Goal: Task Accomplishment & Management: Complete application form

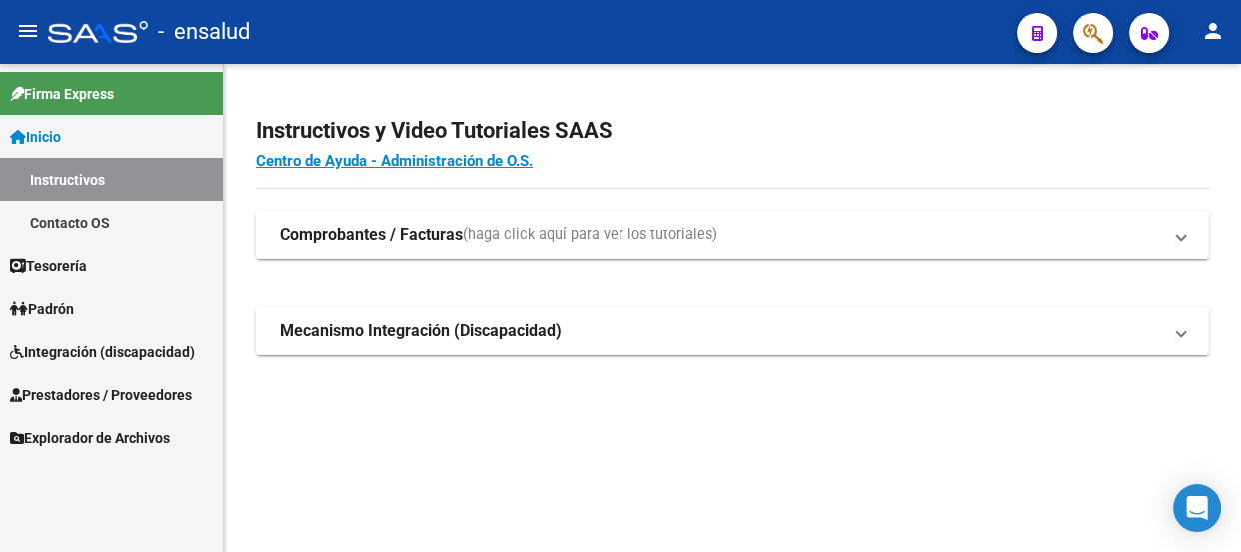
click at [128, 390] on span "Prestadores / Proveedores" at bounding box center [101, 395] width 182 height 22
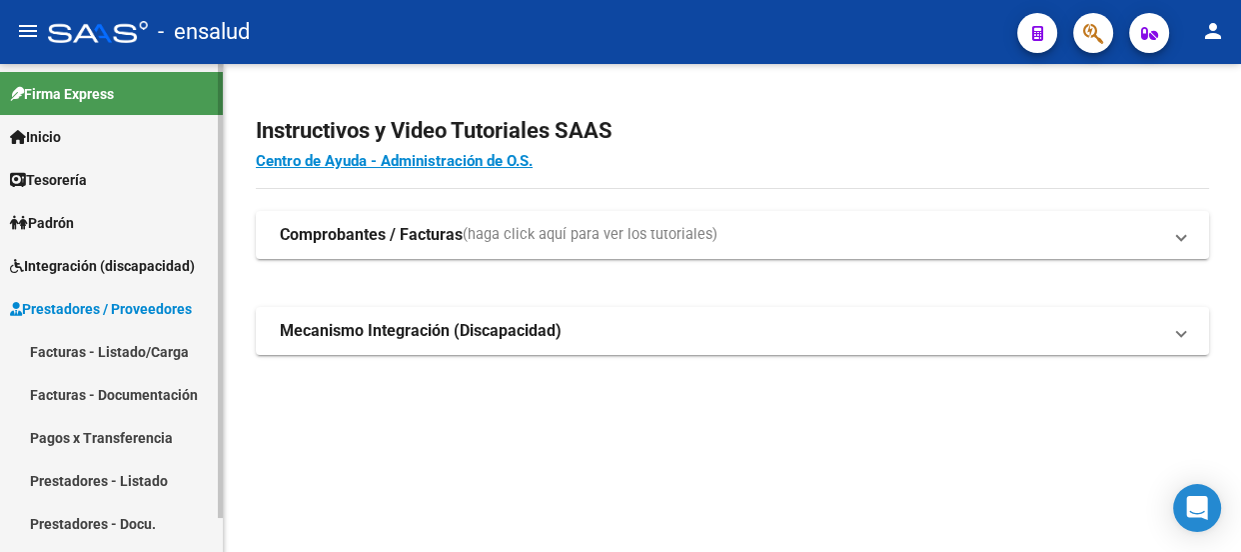
click at [117, 348] on link "Facturas - Listado/Carga" at bounding box center [111, 351] width 223 height 43
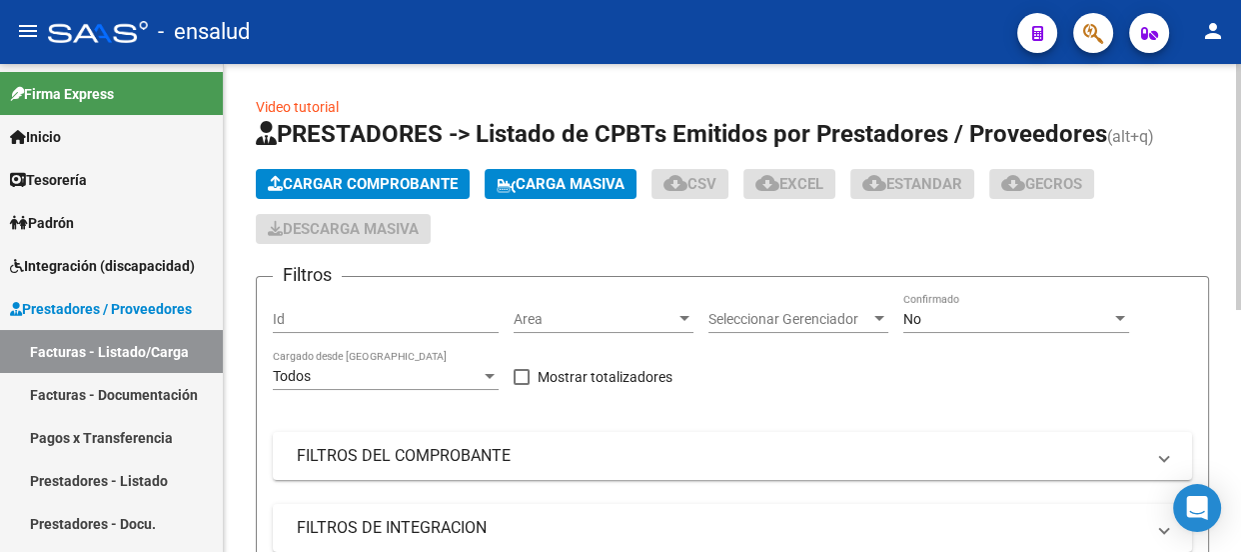
click at [400, 180] on span "Cargar Comprobante" at bounding box center [363, 184] width 190 height 18
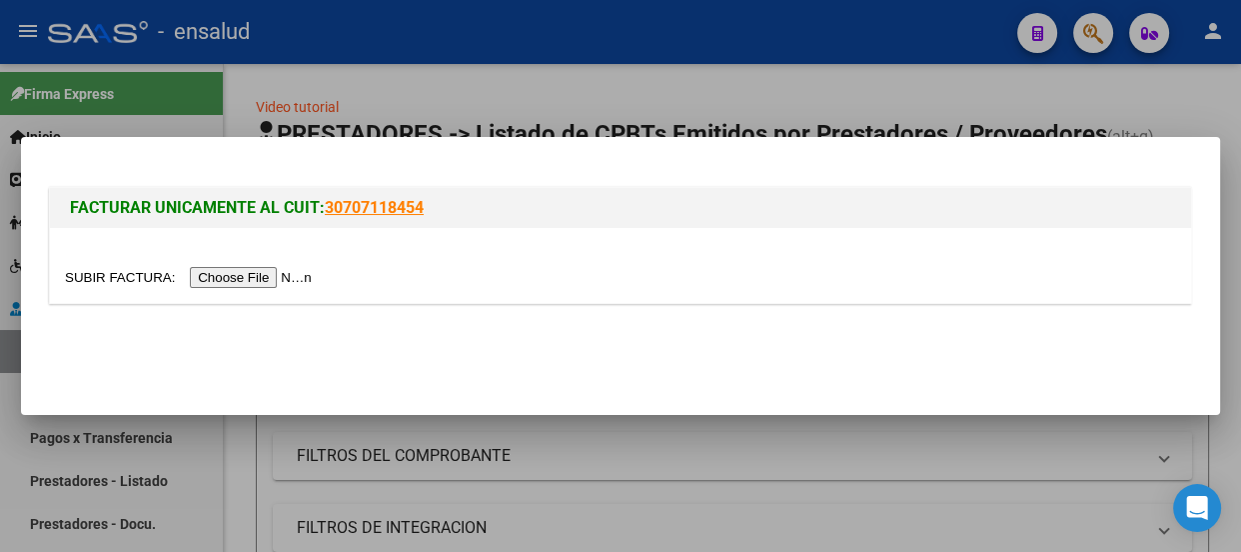
click at [311, 274] on input "file" at bounding box center [191, 277] width 253 height 21
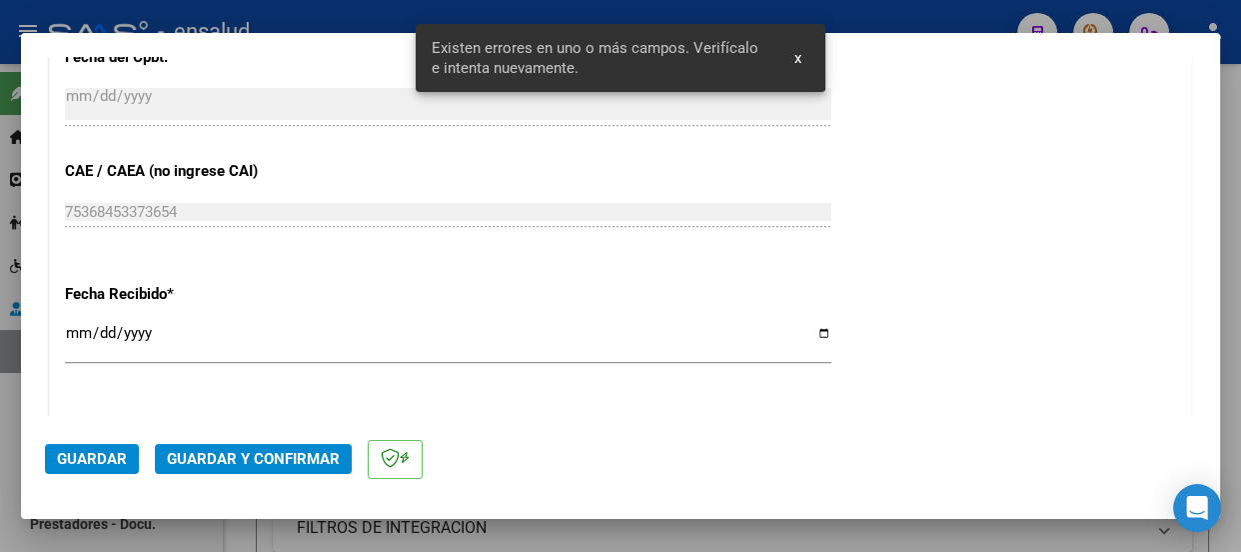
click at [109, 458] on span "Guardar" at bounding box center [92, 459] width 70 height 18
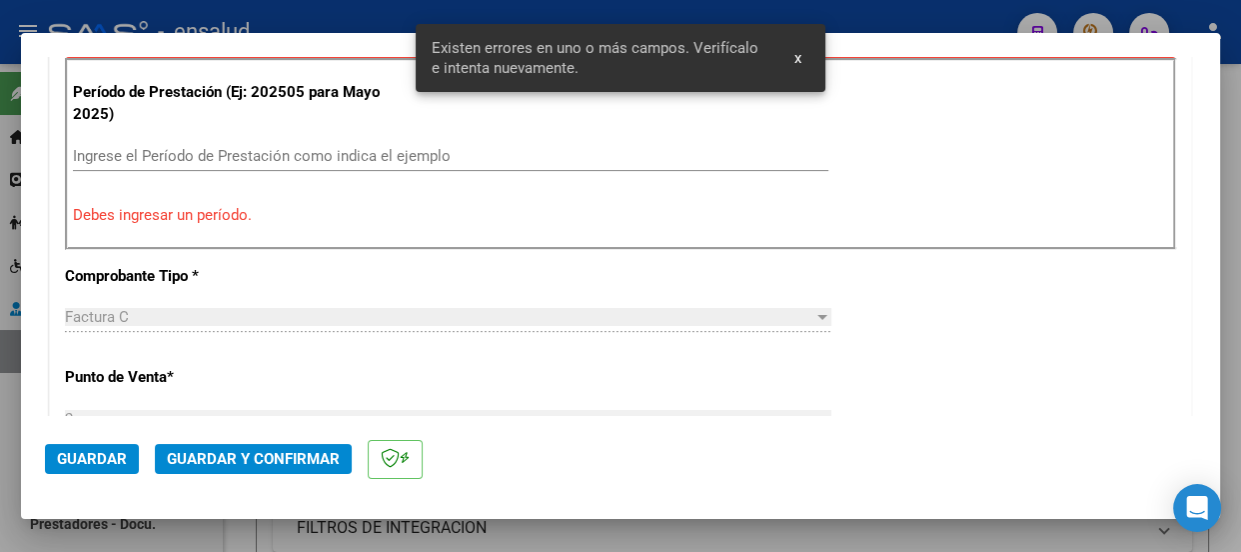
scroll to position [616, 0]
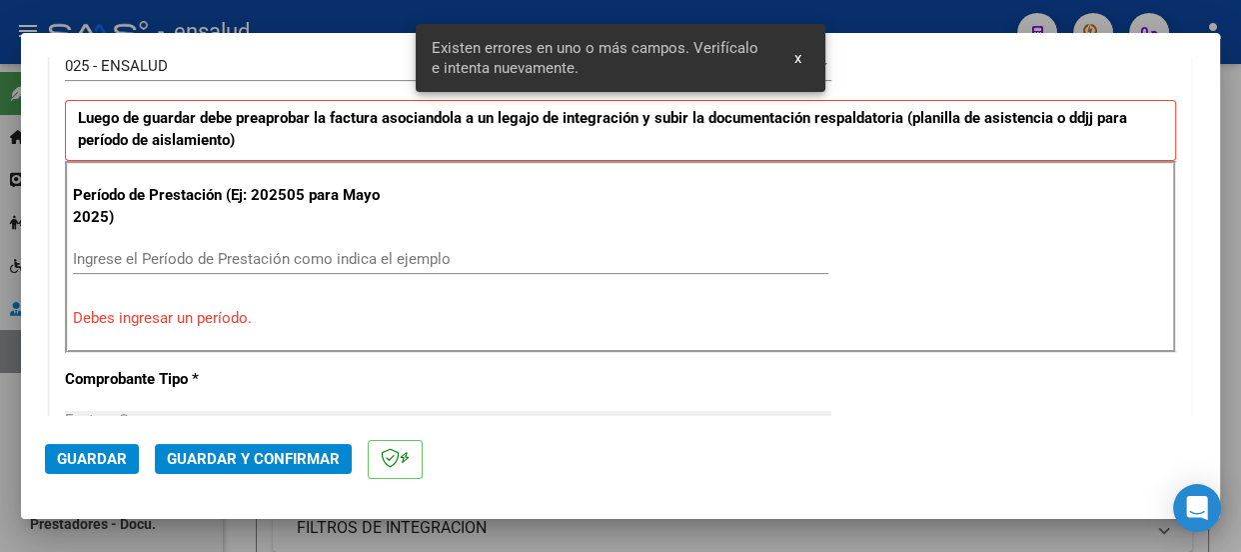
click at [154, 261] on input "Ingrese el Período de Prestación como indica el ejemplo" at bounding box center [450, 259] width 755 height 18
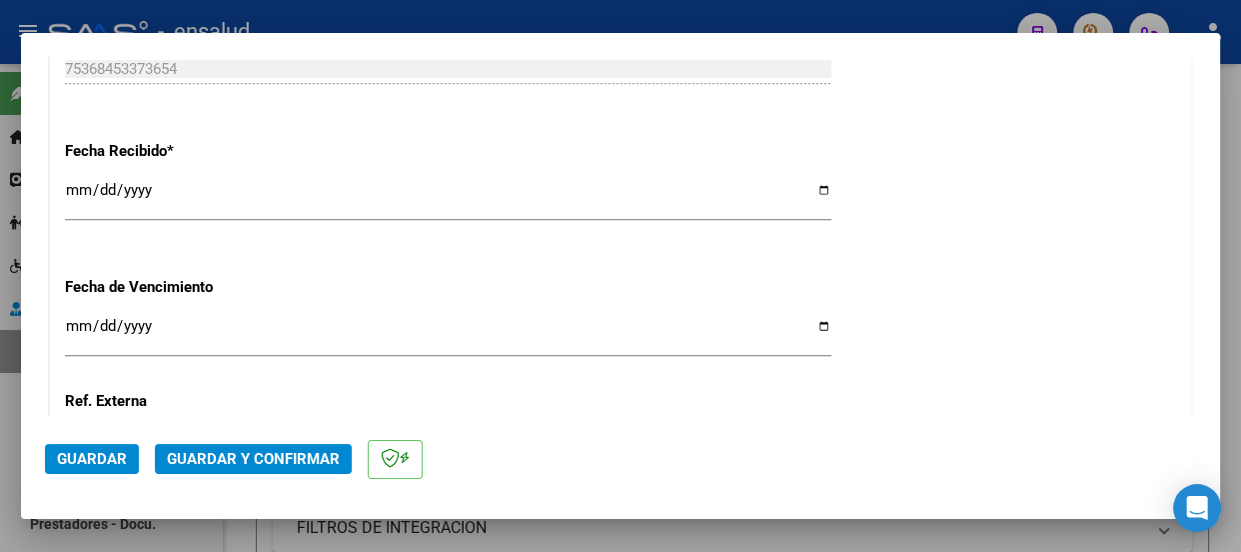
scroll to position [1674, 0]
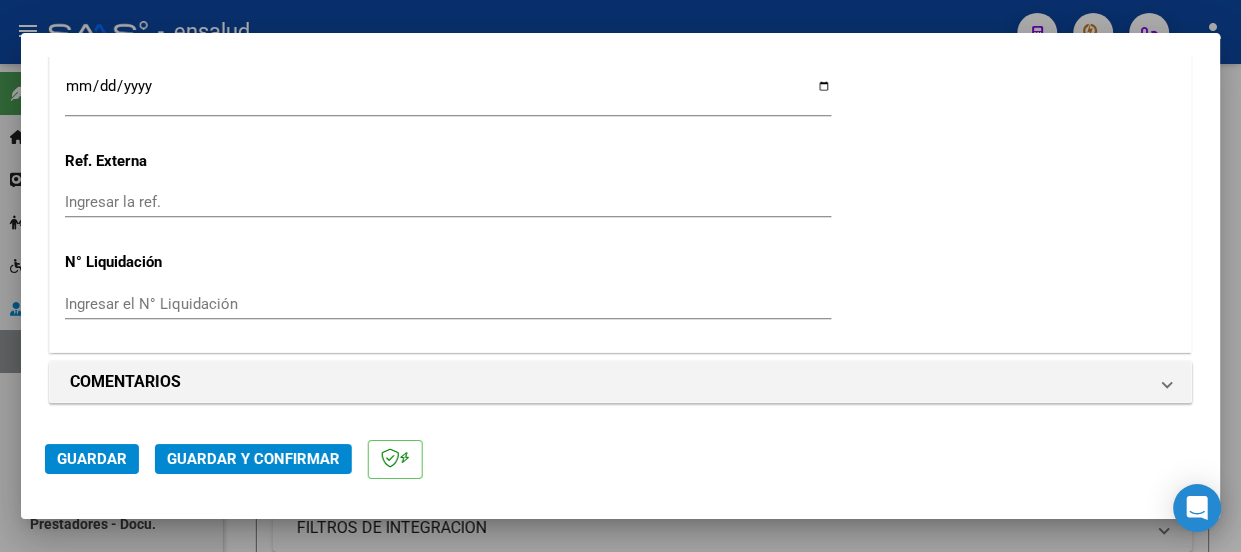
type input "202508"
click at [103, 462] on span "Guardar" at bounding box center [92, 459] width 70 height 18
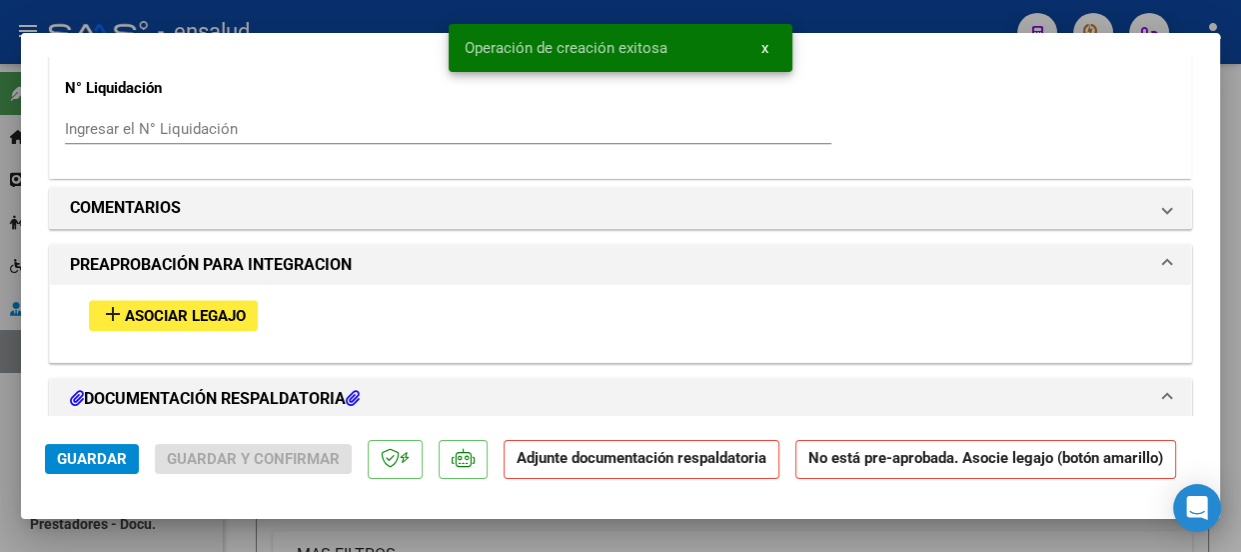
scroll to position [1998, 0]
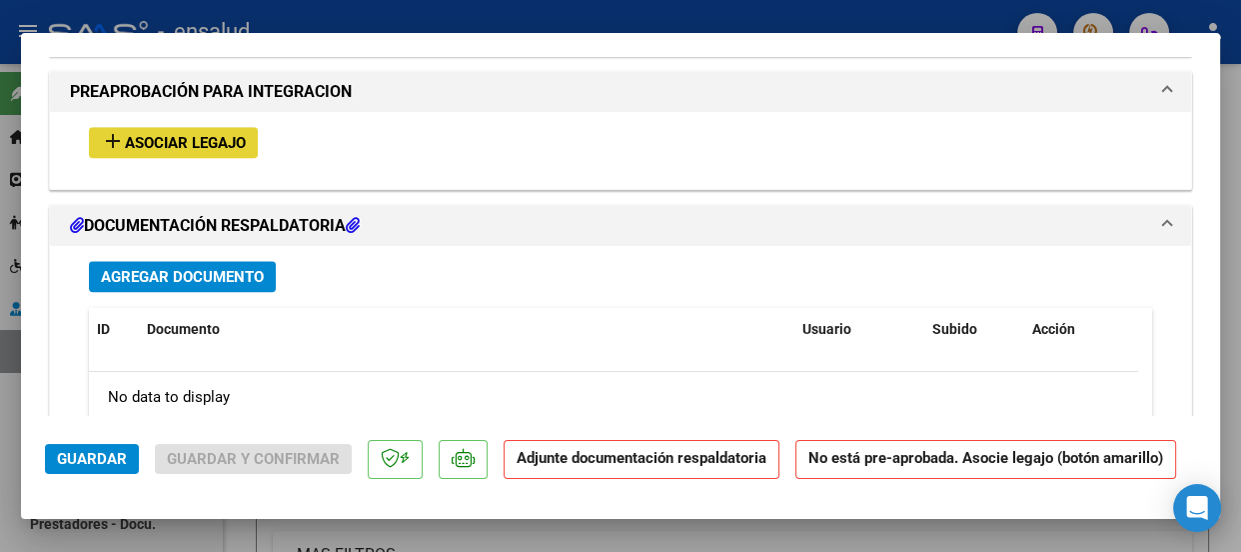
click at [214, 140] on span "Asociar Legajo" at bounding box center [185, 143] width 121 height 18
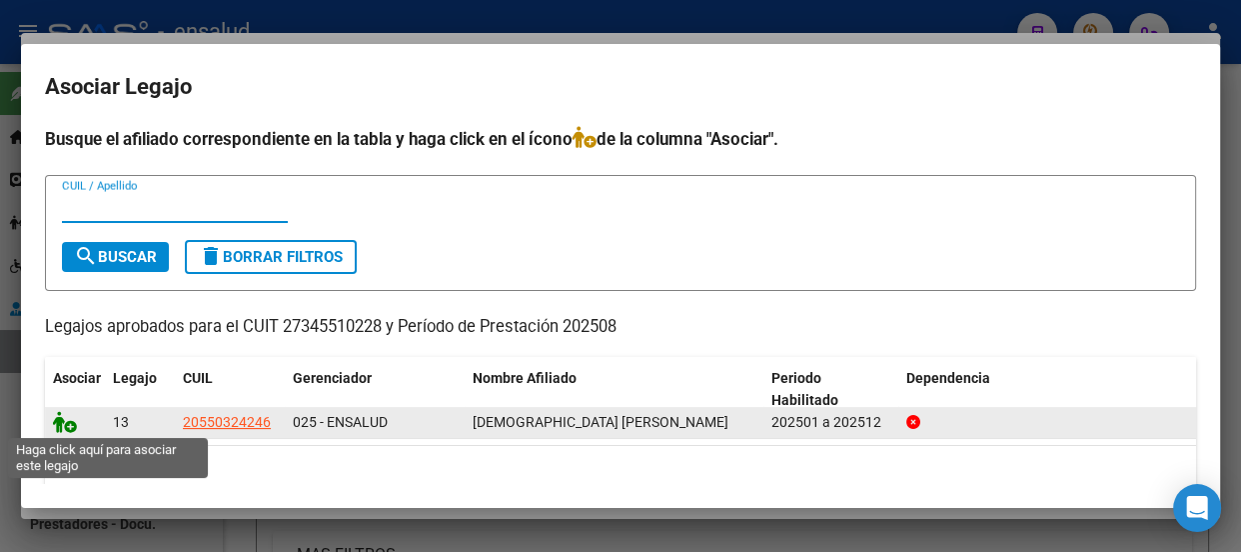
click at [70, 429] on icon at bounding box center [65, 422] width 24 height 22
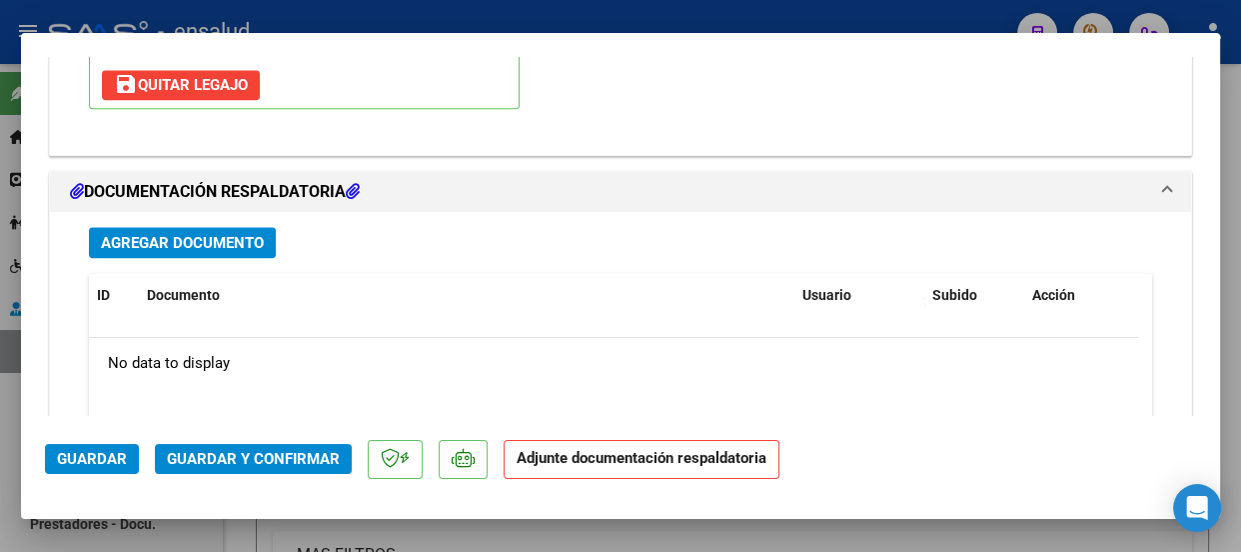
scroll to position [2323, 0]
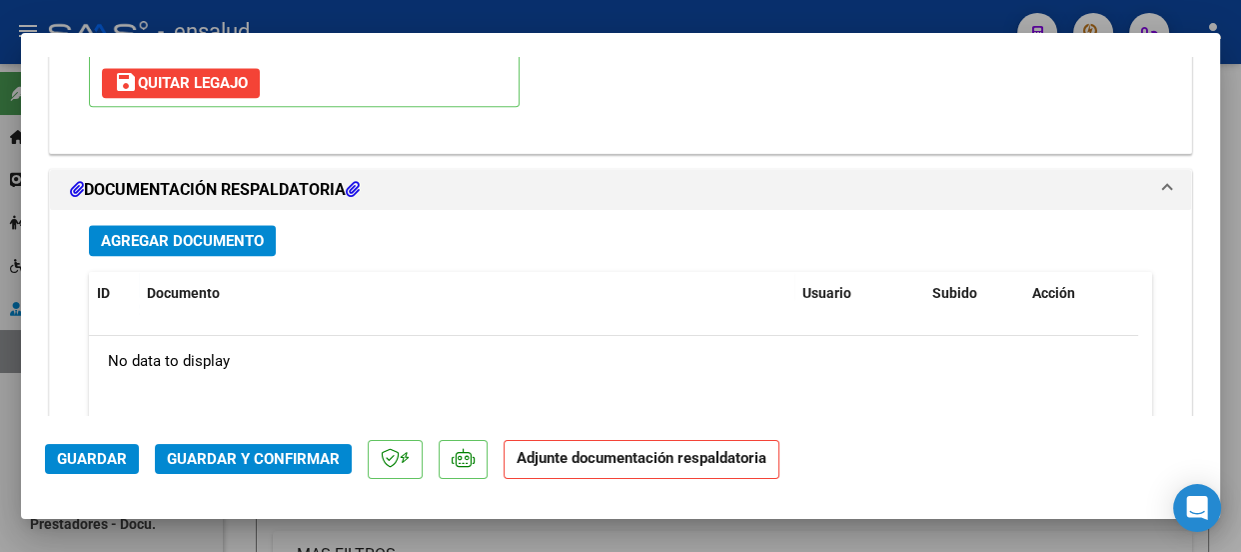
click at [220, 247] on span "Agregar Documento" at bounding box center [182, 241] width 163 height 18
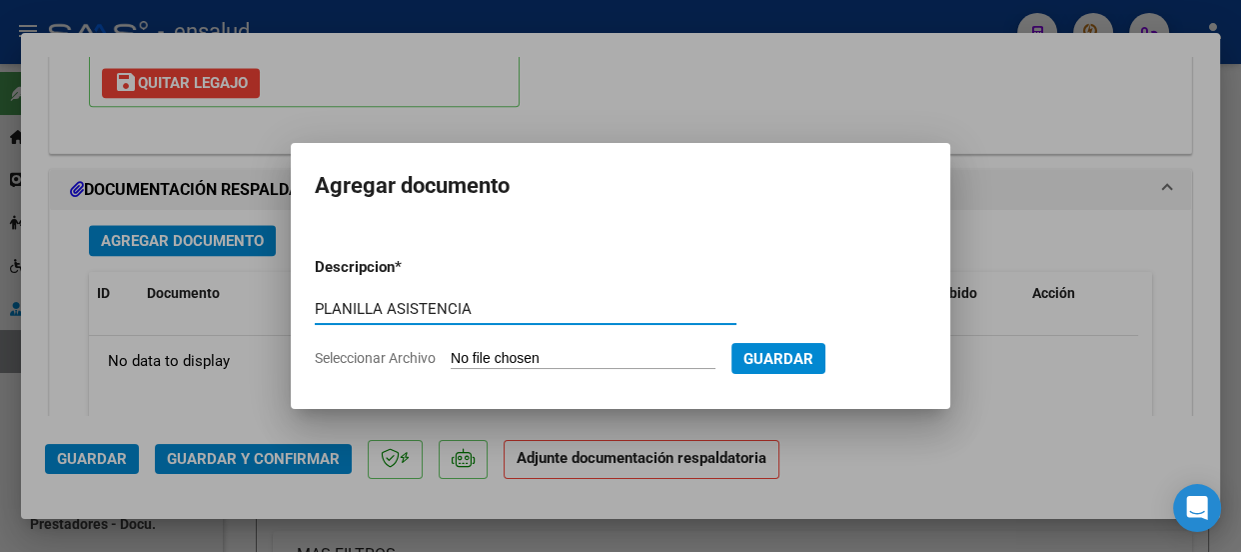
type input "PLANILLA ASISTENCIA"
click at [627, 361] on input "Seleccionar Archivo" at bounding box center [583, 359] width 265 height 19
type input "C:\fakepath\NEGRO GALEANO_202508_86_N_ALESSIO ANALIA_2-8-PA.pdf"
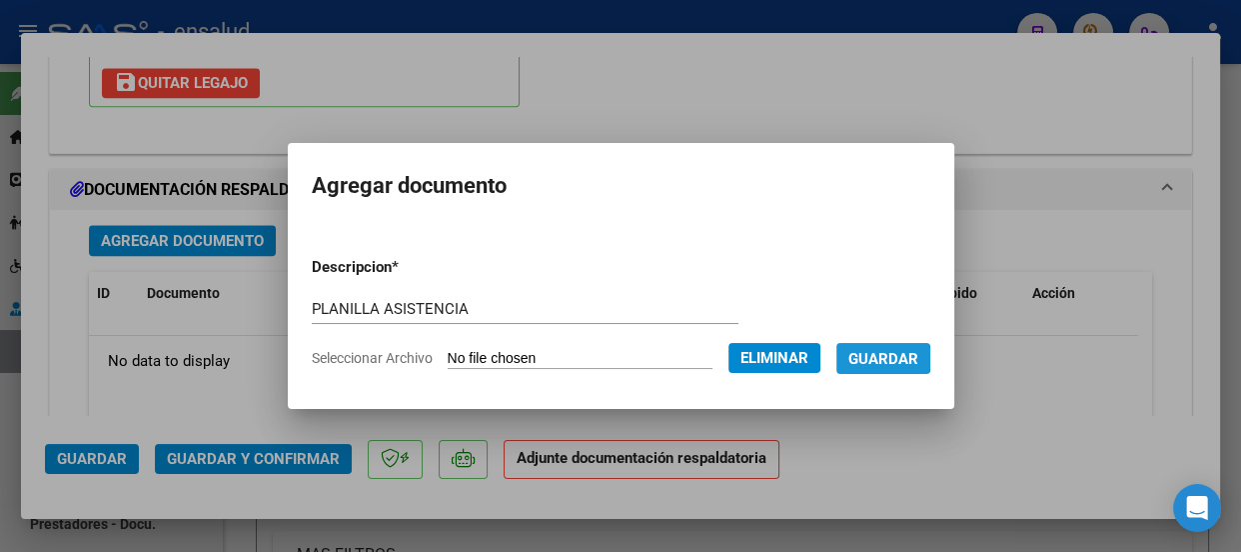
click at [898, 357] on span "Guardar" at bounding box center [883, 359] width 70 height 18
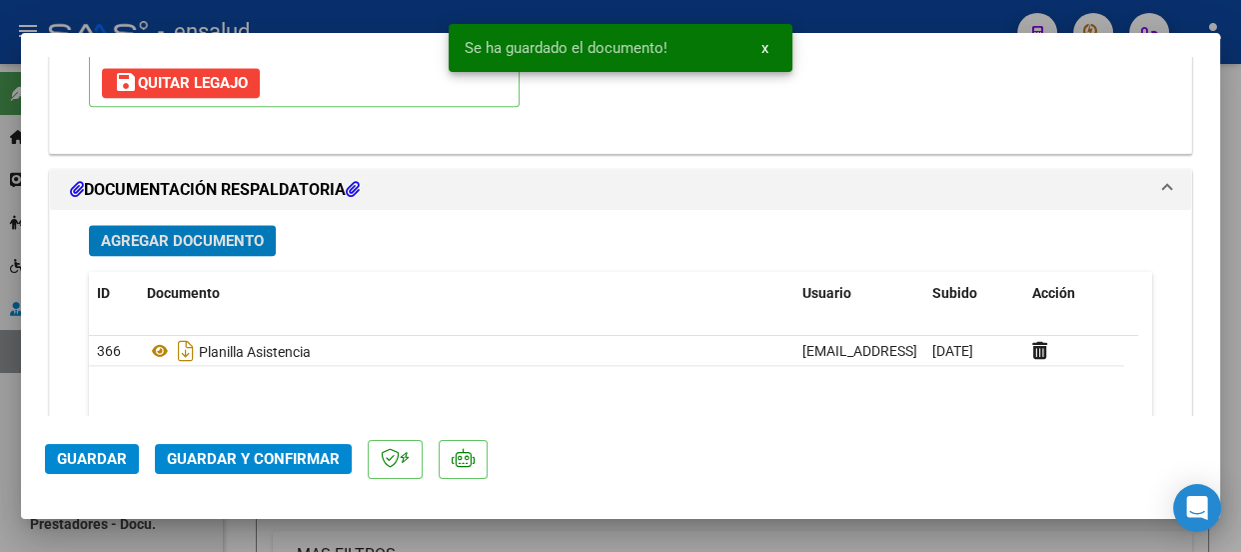
click at [288, 459] on span "Guardar y Confirmar" at bounding box center [253, 459] width 173 height 18
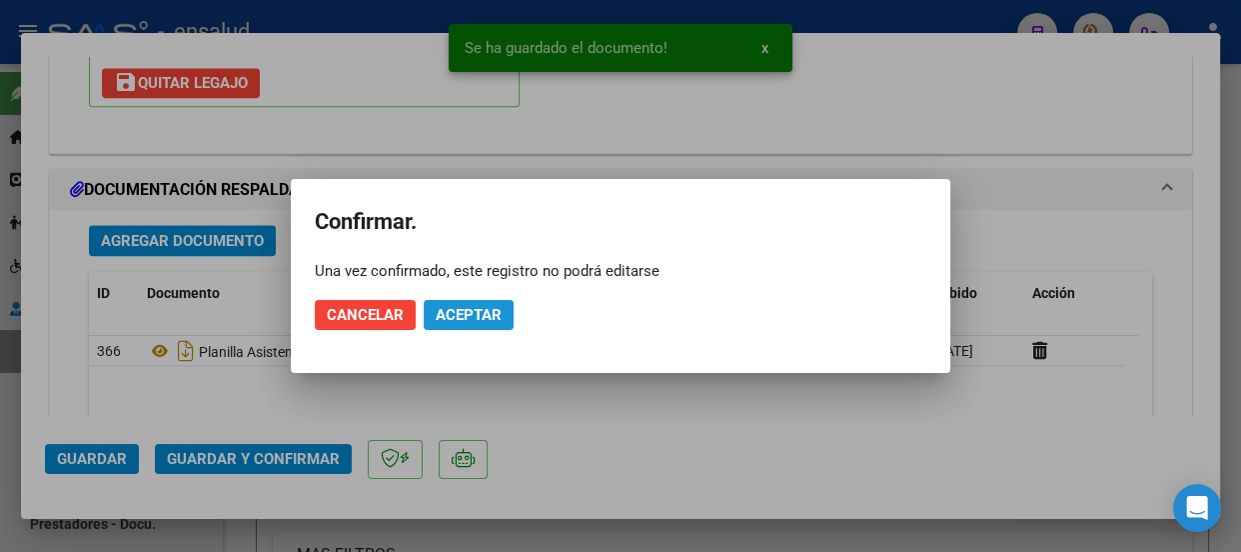
click at [499, 307] on span "Aceptar" at bounding box center [469, 315] width 66 height 18
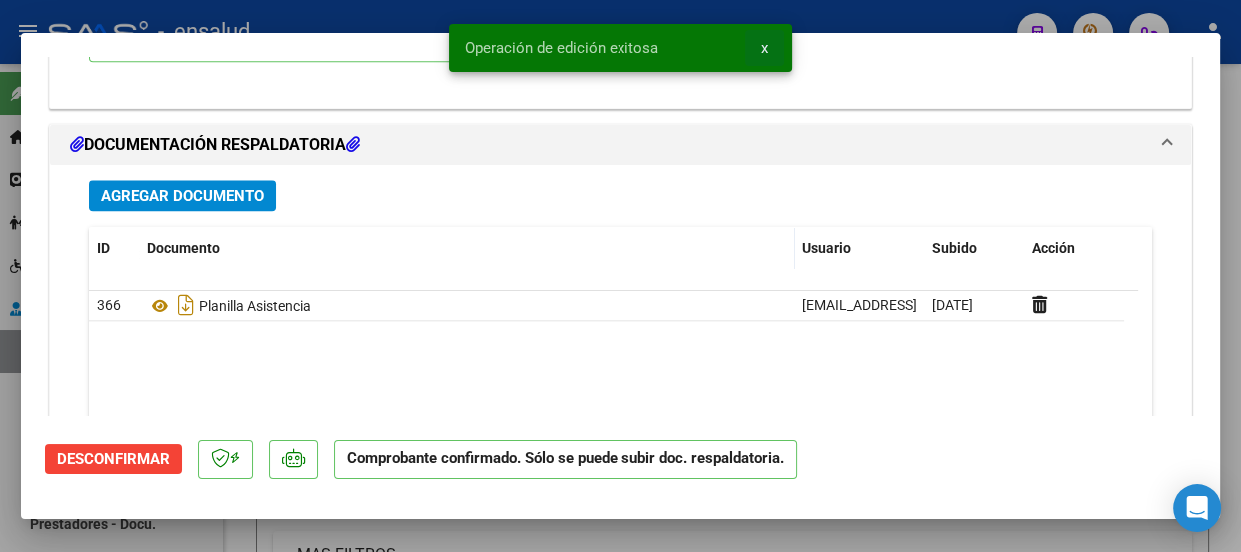
click at [764, 50] on span "x" at bounding box center [764, 48] width 7 height 18
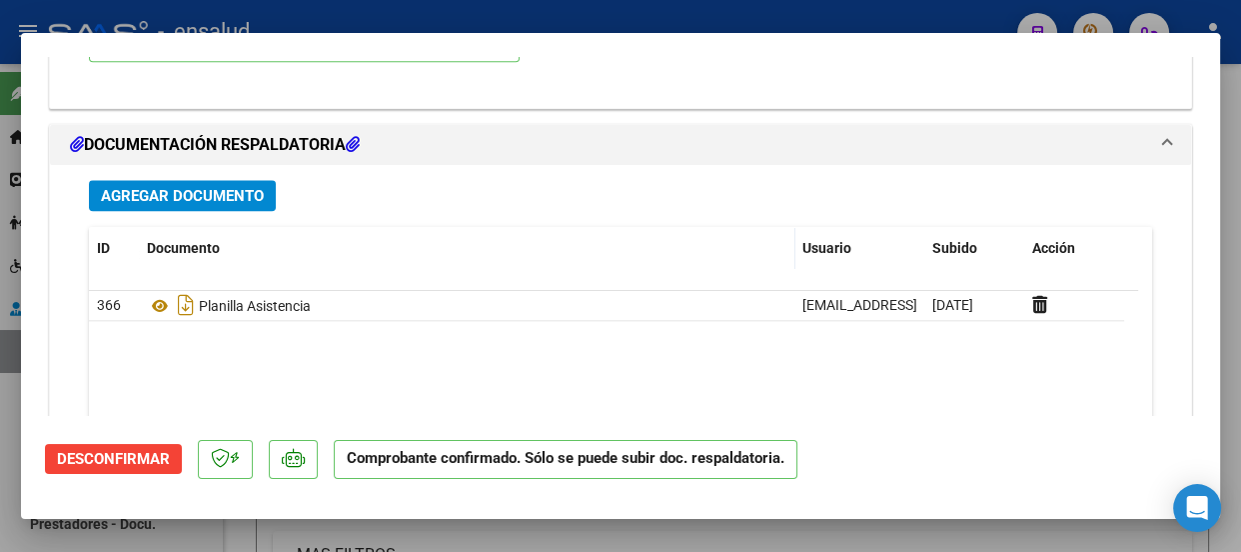
click at [466, 13] on div at bounding box center [620, 276] width 1241 height 552
type input "$ 0,00"
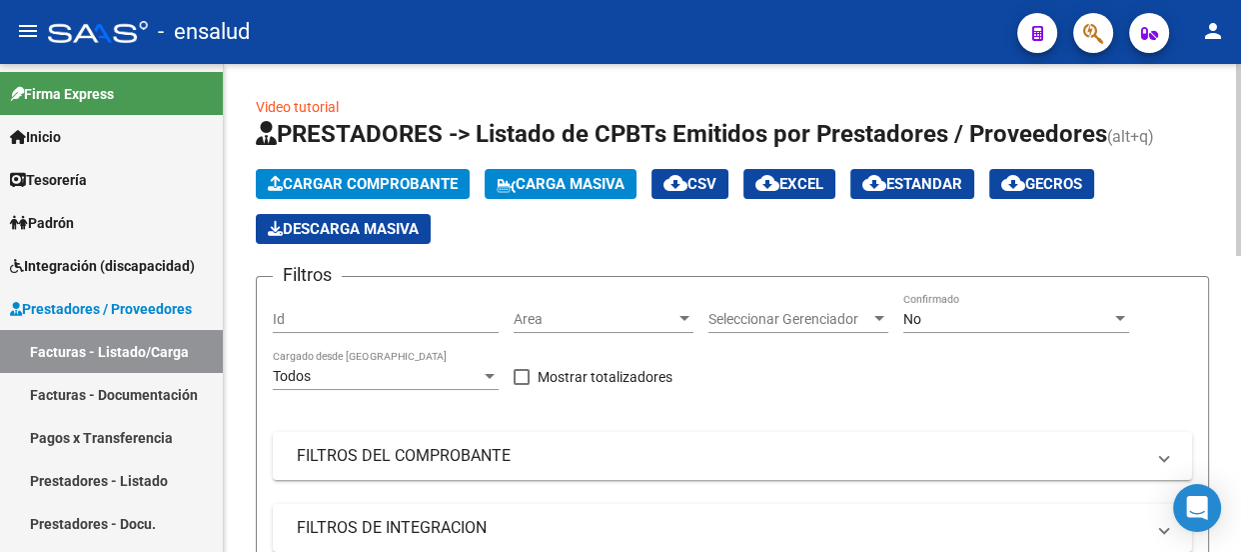
click at [368, 176] on span "Cargar Comprobante" at bounding box center [363, 184] width 190 height 18
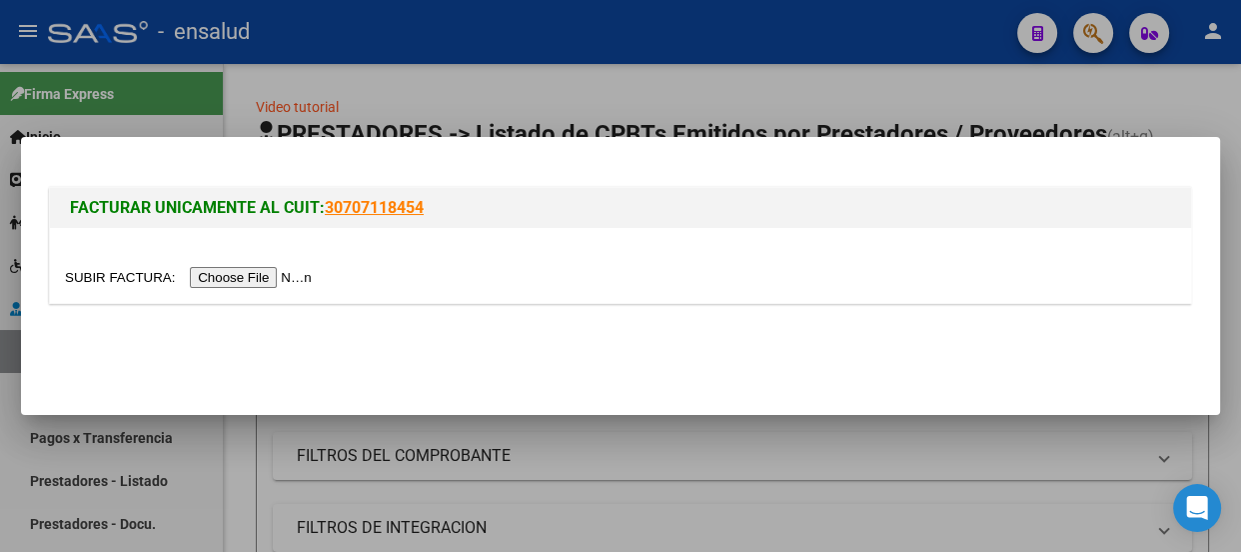
click at [288, 272] on input "file" at bounding box center [191, 277] width 253 height 21
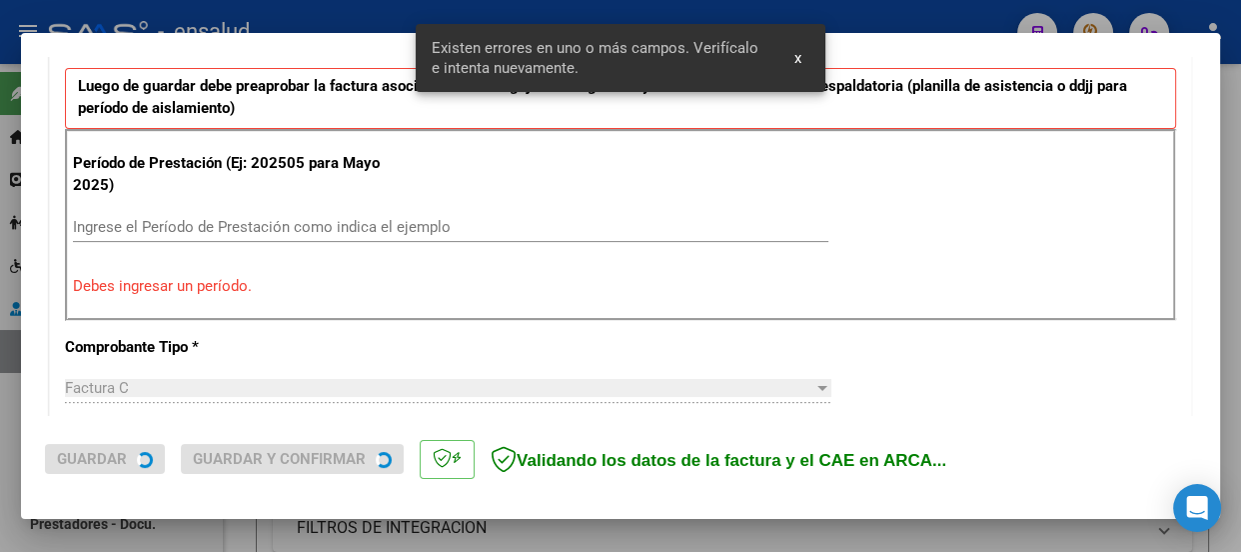
scroll to position [701, 0]
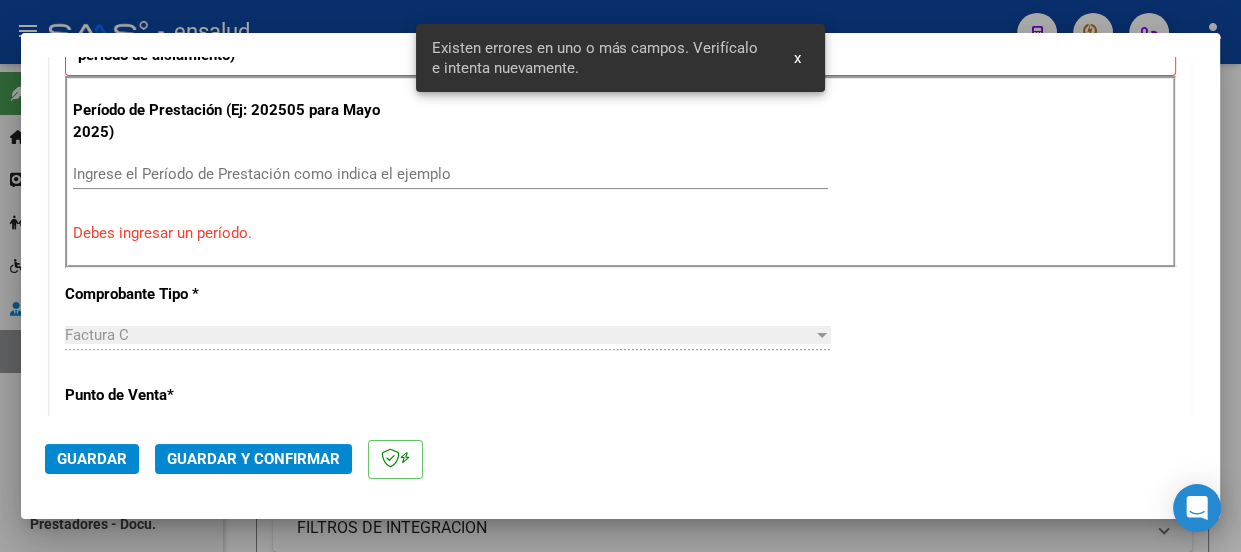
click at [84, 170] on input "Ingrese el Período de Prestación como indica el ejemplo" at bounding box center [450, 174] width 755 height 18
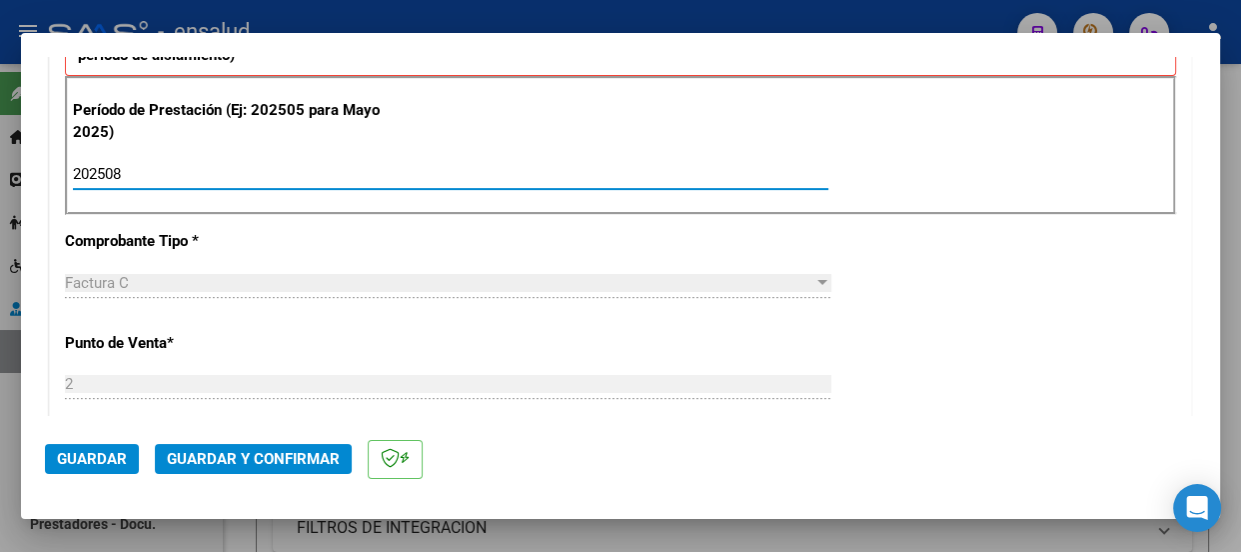
type input "202508"
click at [95, 459] on span "Guardar" at bounding box center [92, 459] width 70 height 18
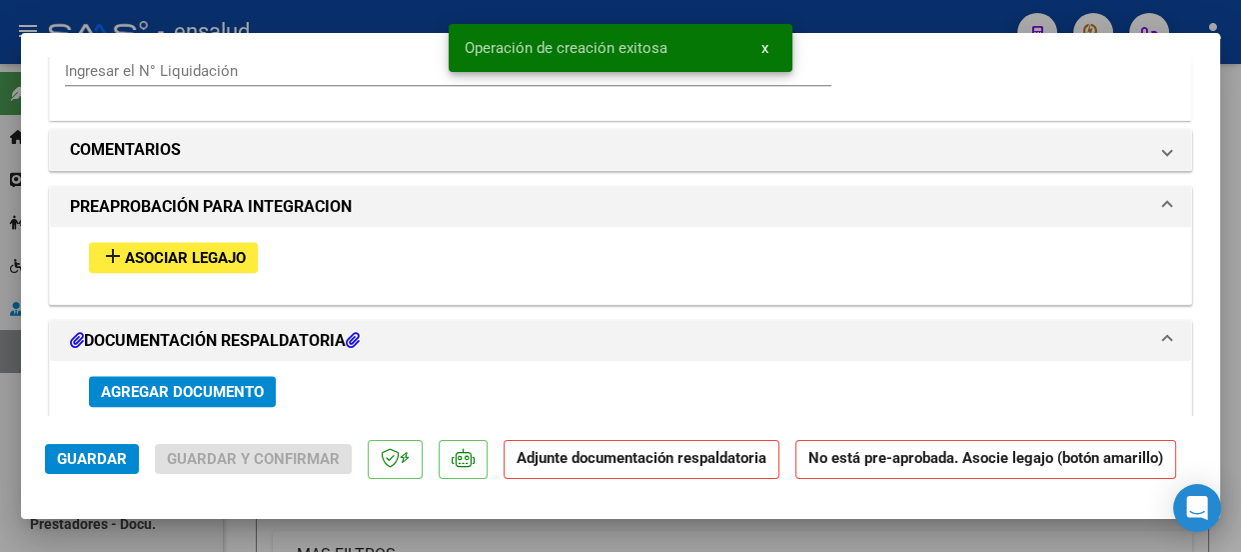
scroll to position [1907, 0]
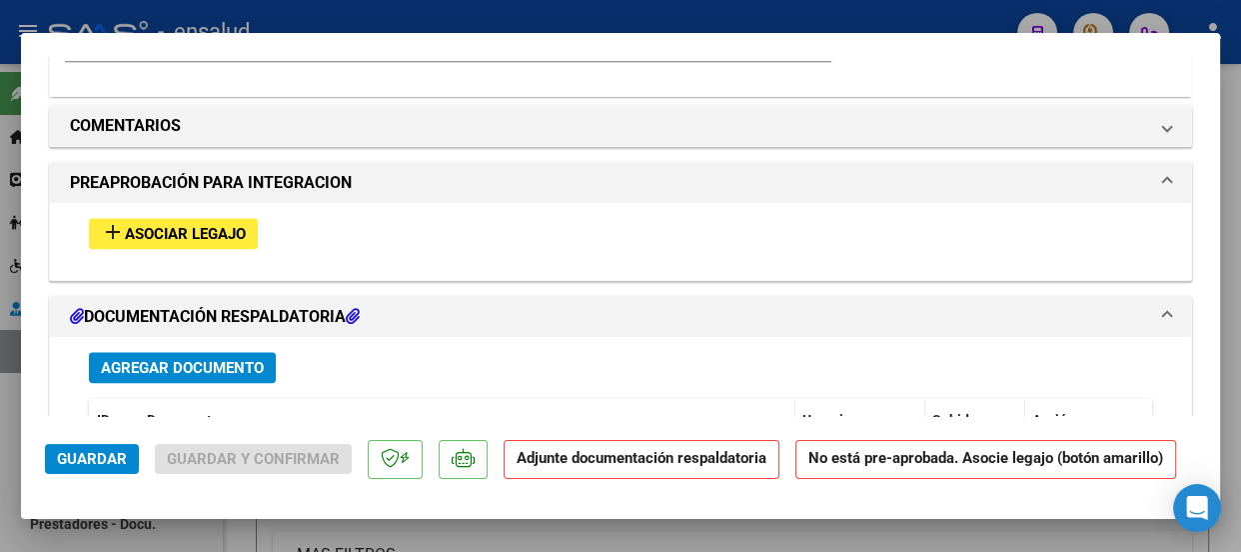
click at [166, 234] on span "Asociar Legajo" at bounding box center [185, 234] width 121 height 18
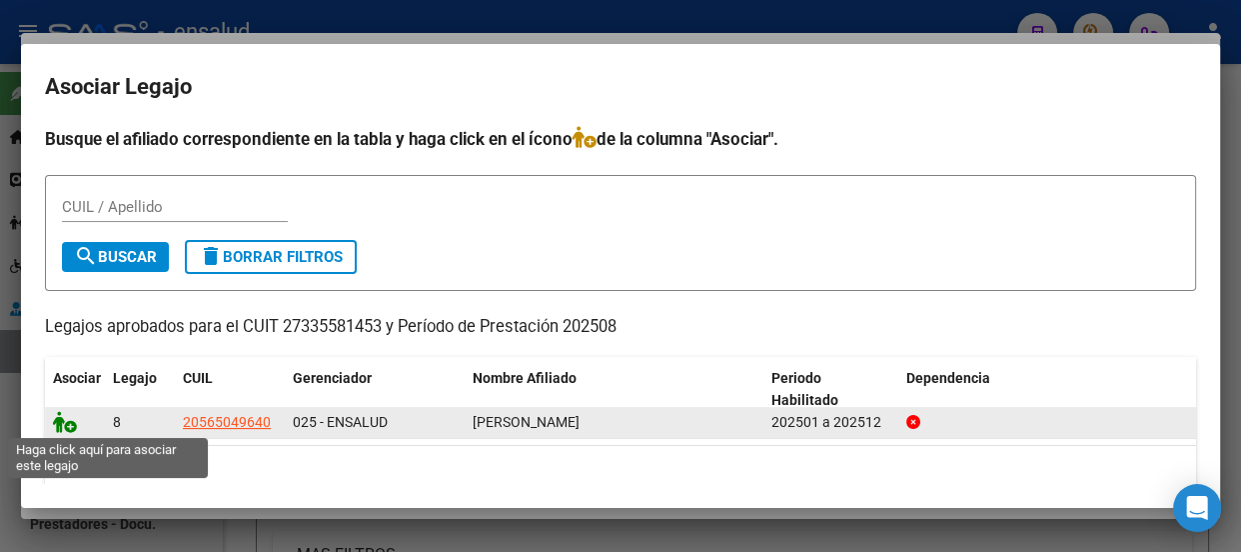
click at [62, 423] on icon at bounding box center [65, 422] width 24 height 22
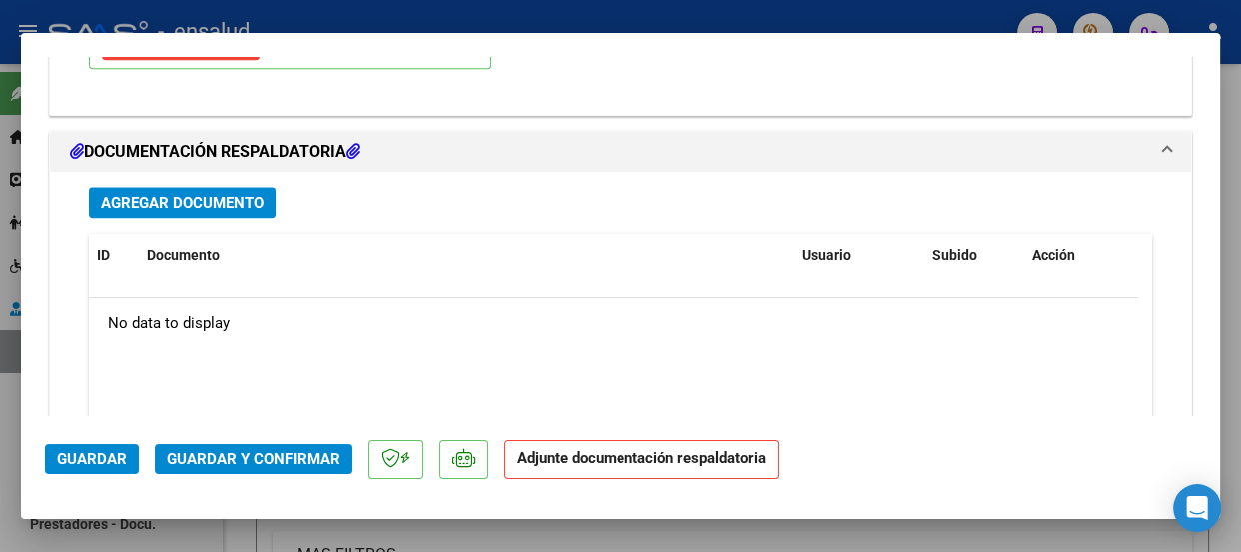
scroll to position [2267, 0]
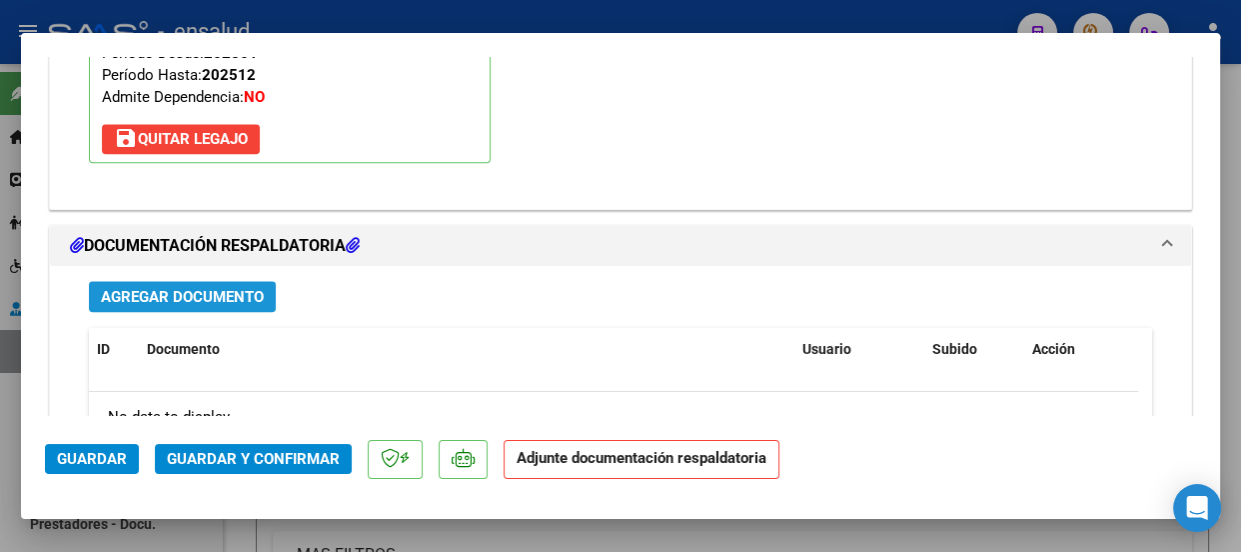
click at [199, 295] on span "Agregar Documento" at bounding box center [182, 297] width 163 height 18
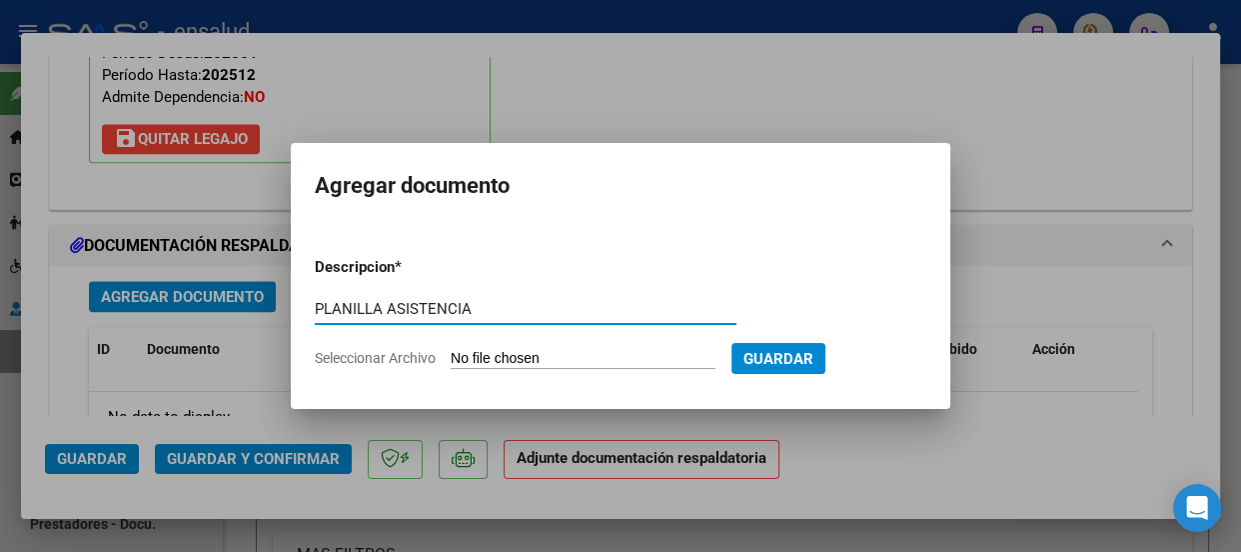
type input "PLANILLA ASISTENCIA"
click at [597, 355] on input "Seleccionar Archivo" at bounding box center [583, 359] width 265 height 19
type input "C:\fakepath\[PERSON_NAME] ELIO_202508_90_N_THOMPSON MARIA_2-1254-[GEOGRAPHIC_DA…"
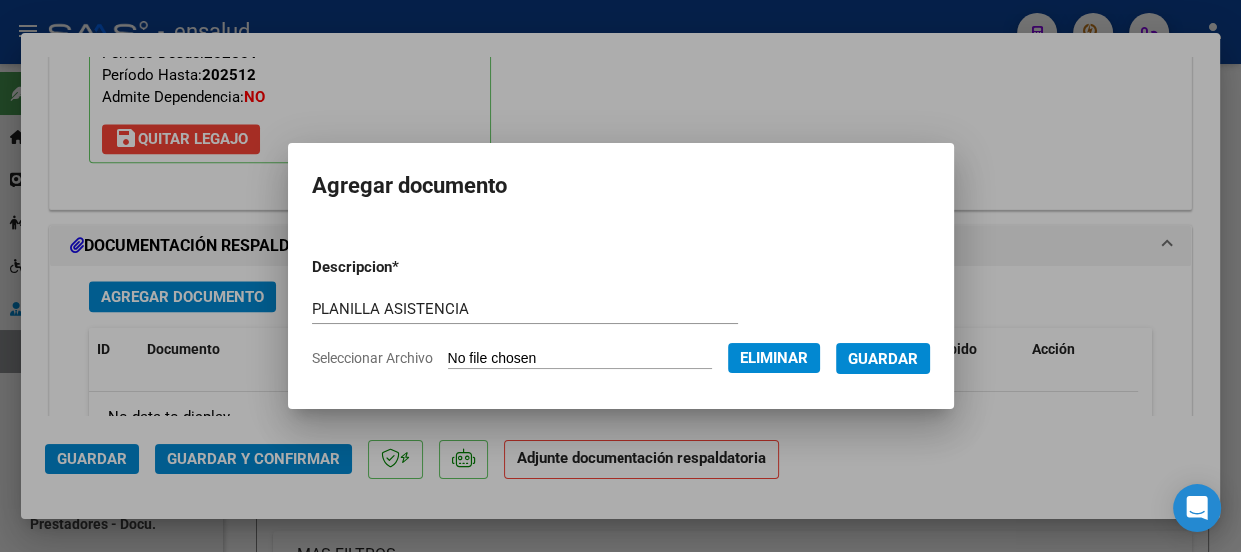
click at [909, 360] on span "Guardar" at bounding box center [883, 359] width 70 height 18
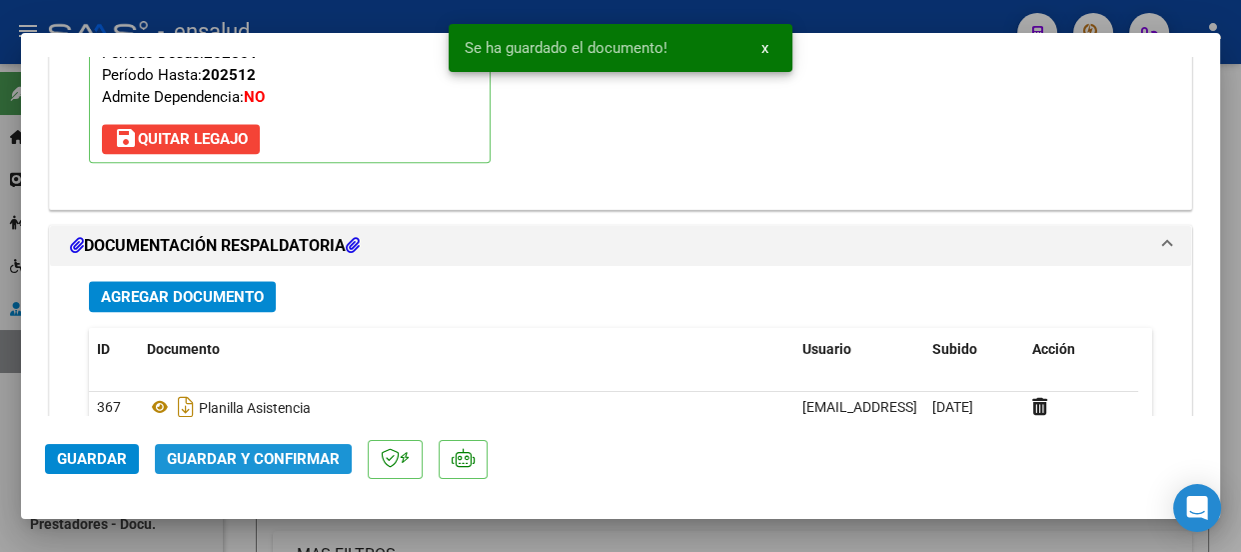
click at [274, 459] on span "Guardar y Confirmar" at bounding box center [253, 459] width 173 height 18
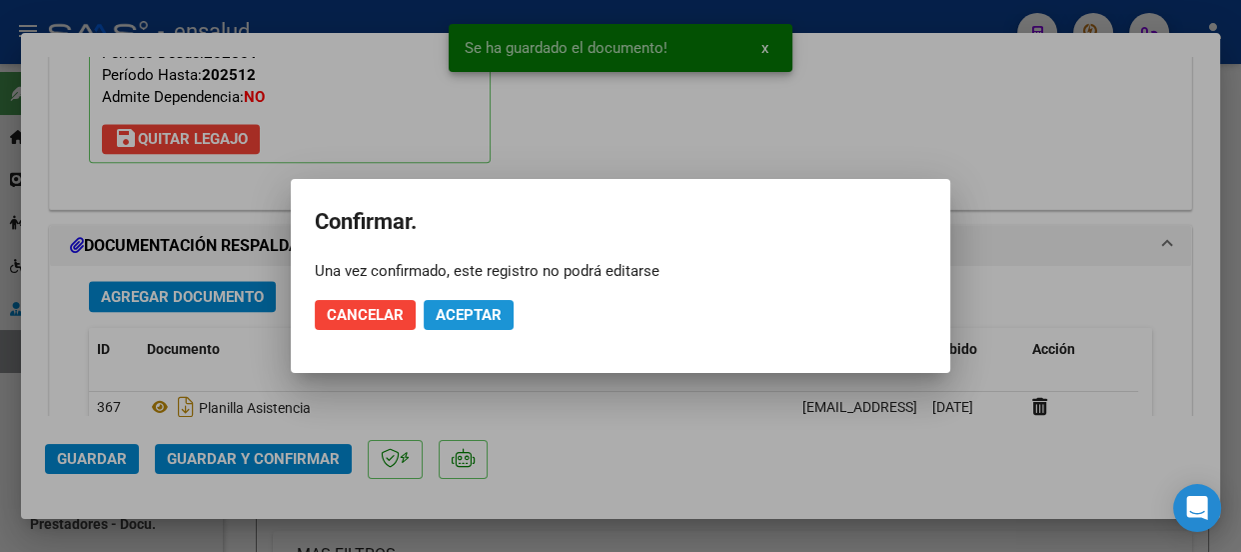
click at [482, 311] on span "Aceptar" at bounding box center [469, 315] width 66 height 18
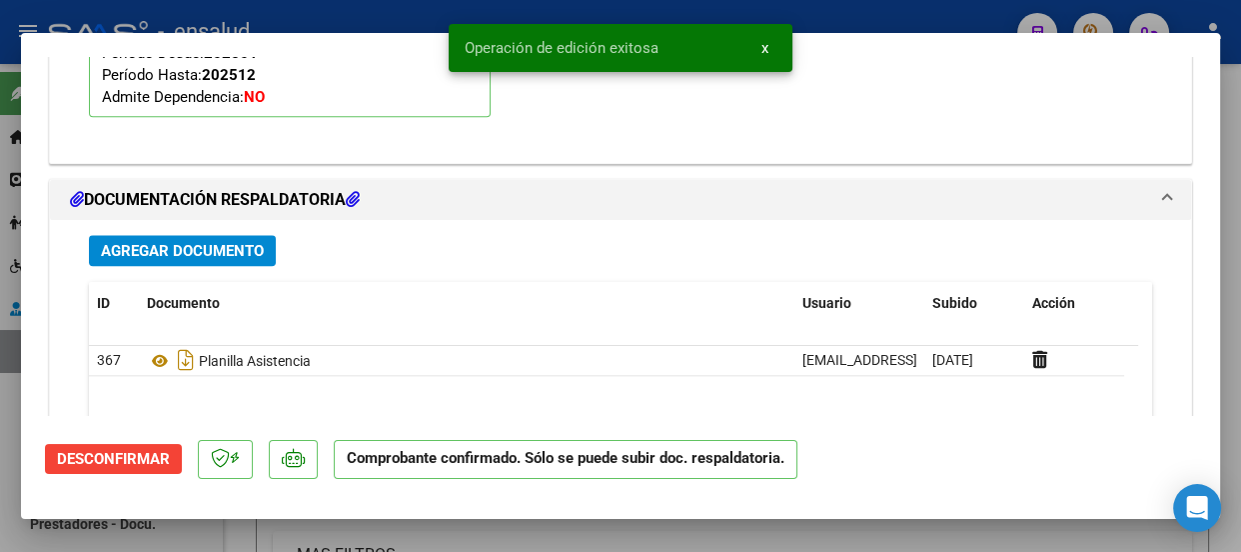
click at [762, 43] on span "x" at bounding box center [764, 48] width 7 height 18
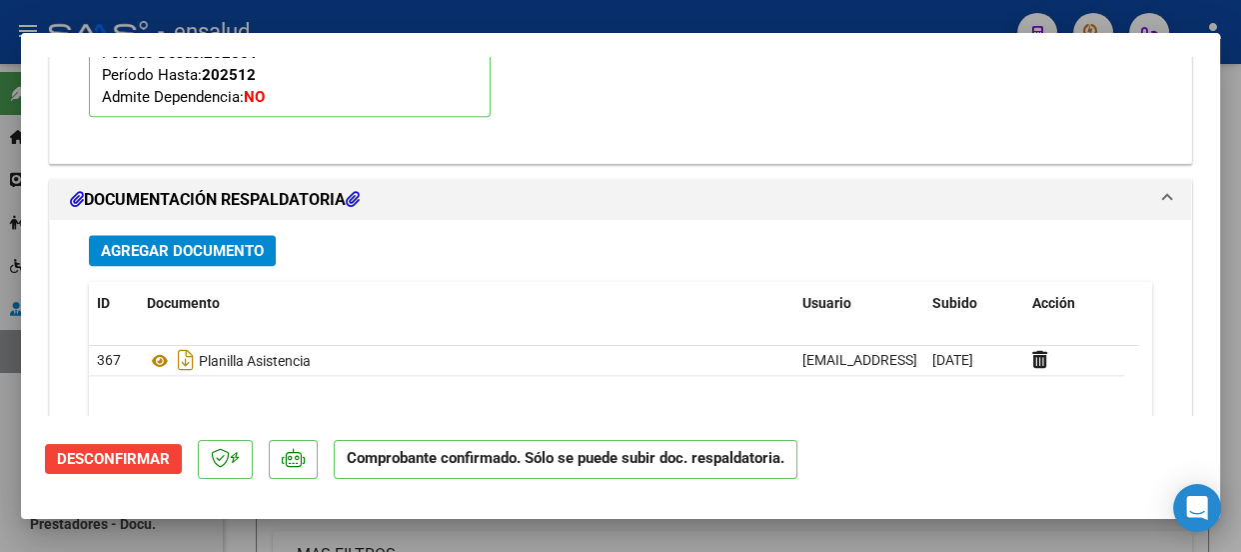
click at [764, 18] on div at bounding box center [620, 276] width 1241 height 552
type input "$ 0,00"
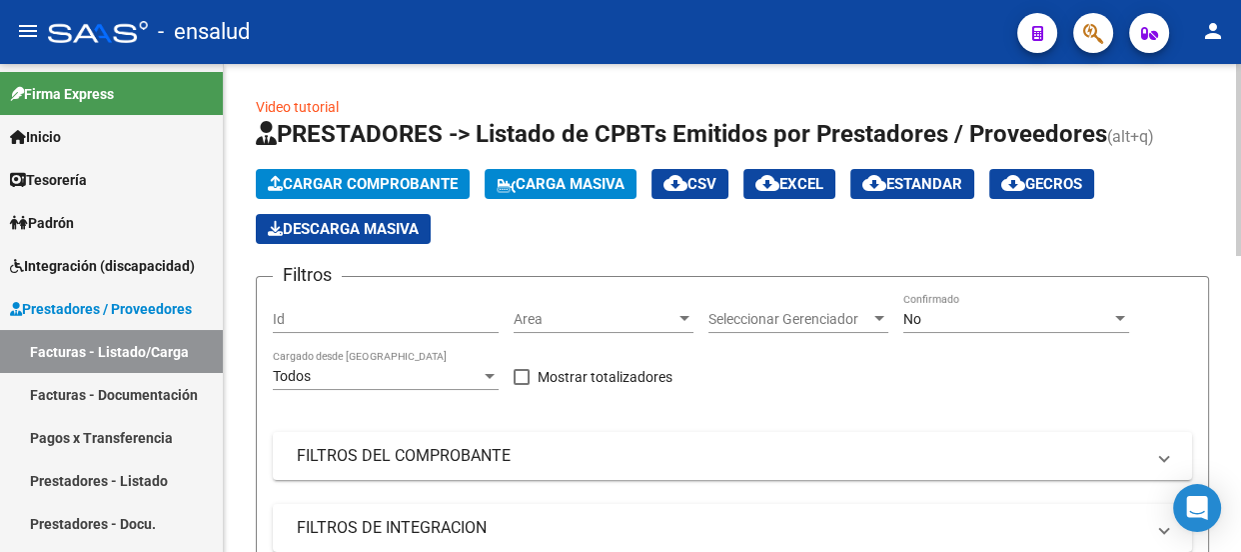
click at [398, 180] on span "Cargar Comprobante" at bounding box center [363, 184] width 190 height 18
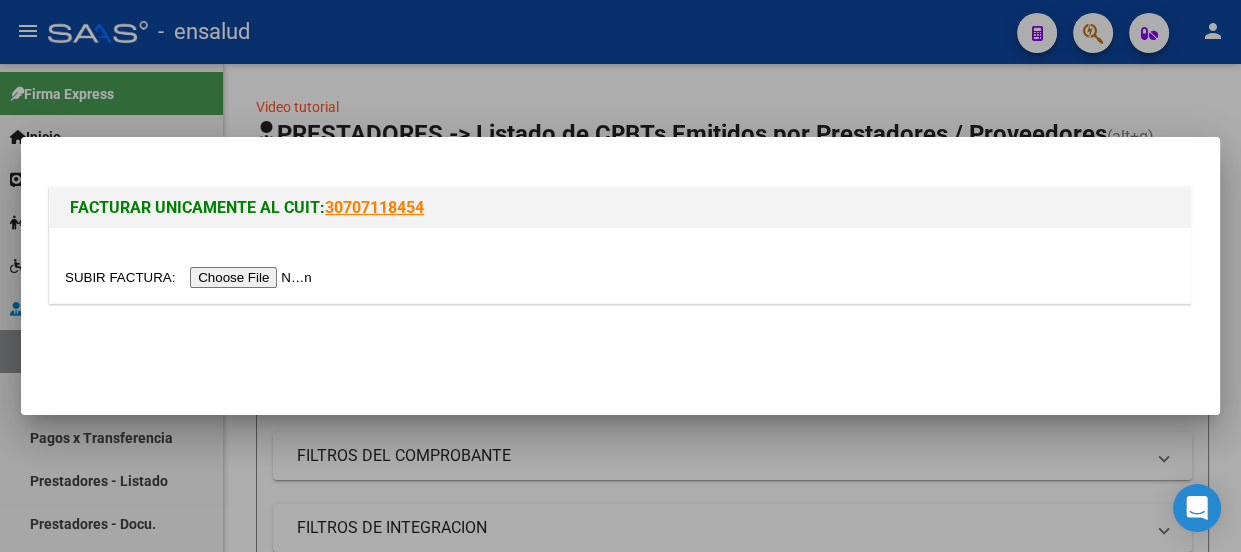
click at [294, 280] on input "file" at bounding box center [191, 277] width 253 height 21
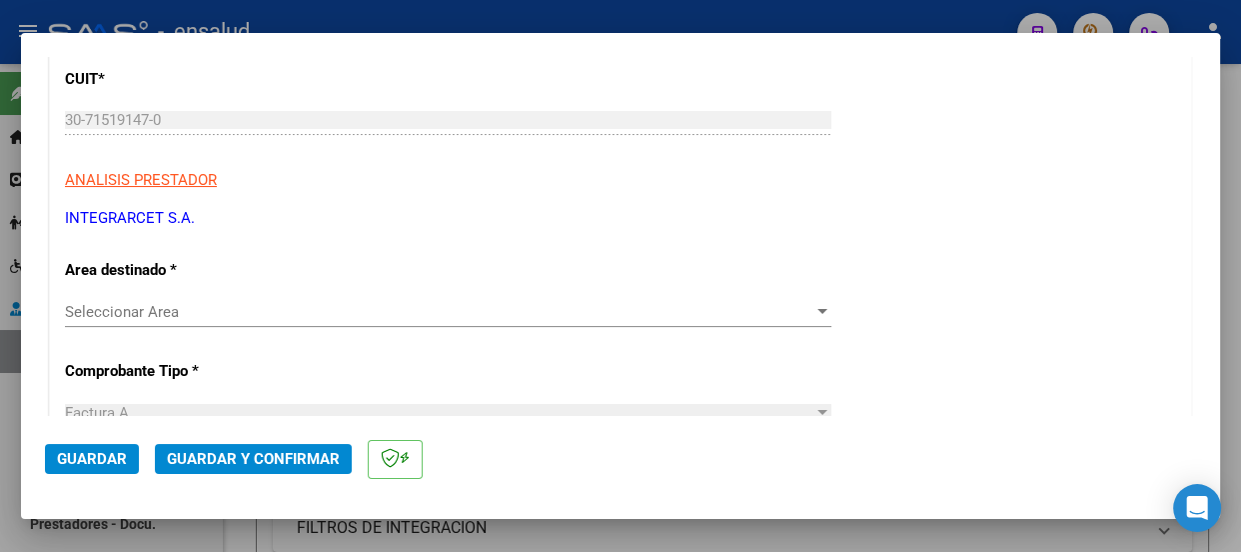
scroll to position [272, 0]
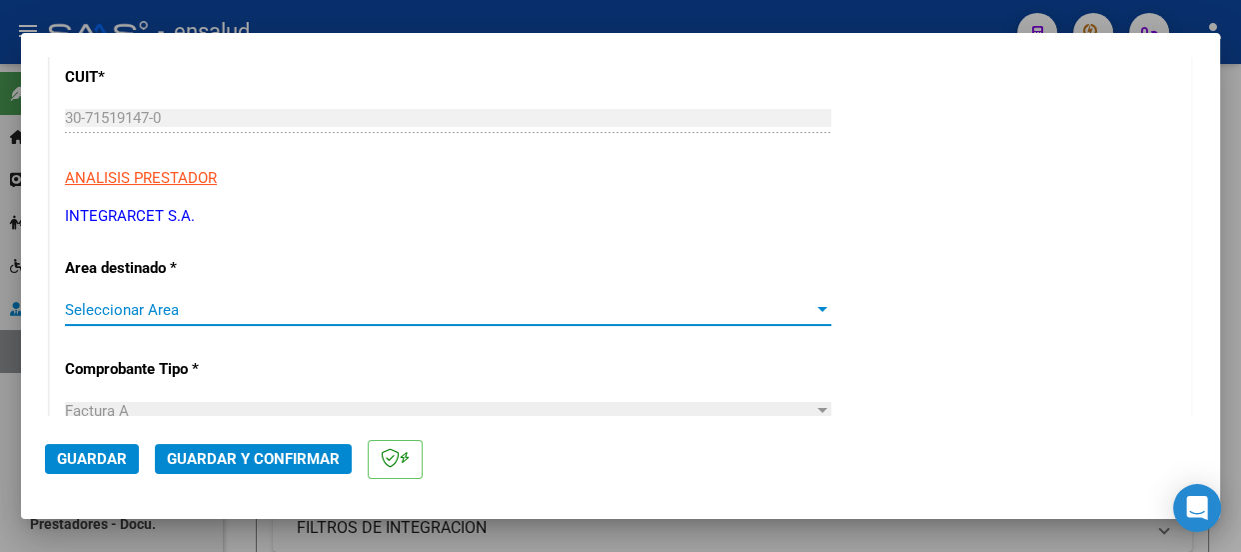
click at [166, 306] on span "Seleccionar Area" at bounding box center [439, 310] width 748 height 18
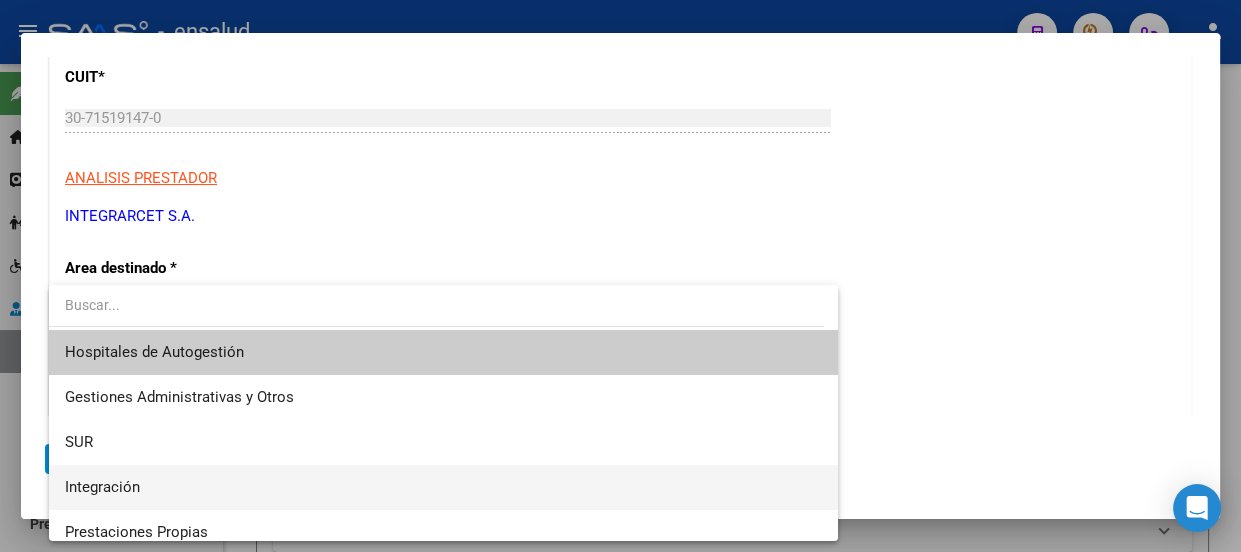
click at [141, 486] on span "Integración" at bounding box center [443, 487] width 757 height 45
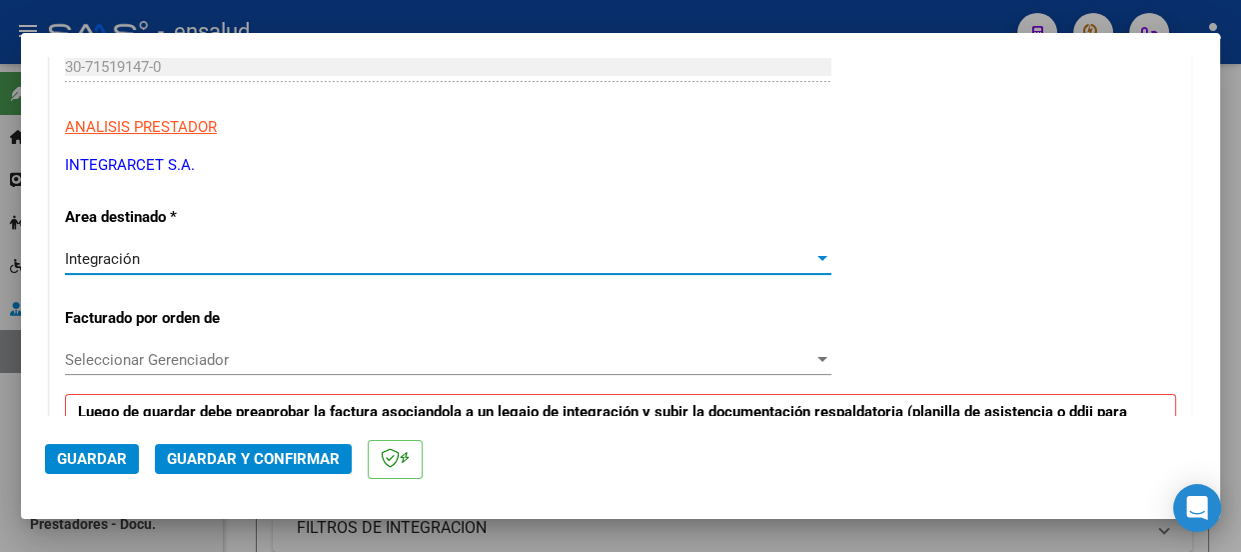
scroll to position [454, 0]
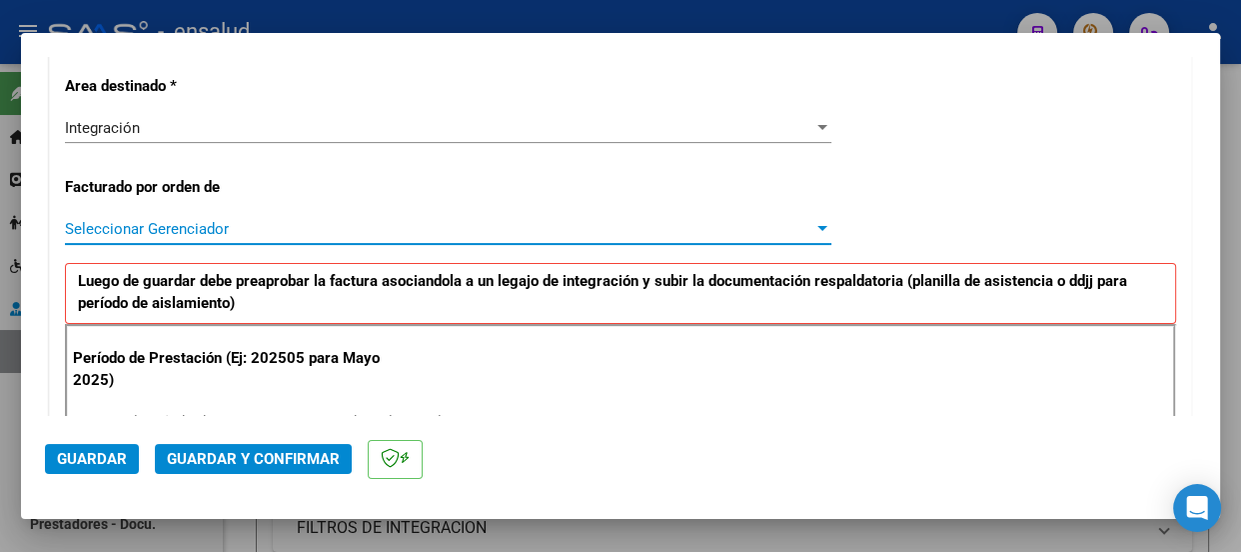
click at [188, 225] on span "Seleccionar Gerenciador" at bounding box center [439, 229] width 748 height 18
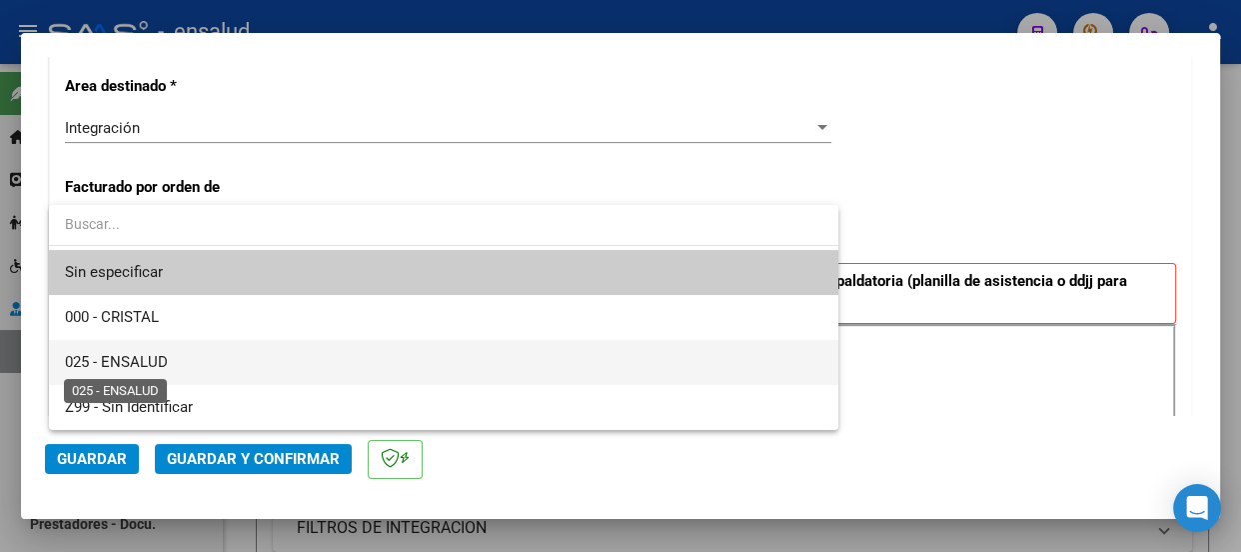
click at [140, 357] on span "025 - ENSALUD" at bounding box center [116, 362] width 103 height 18
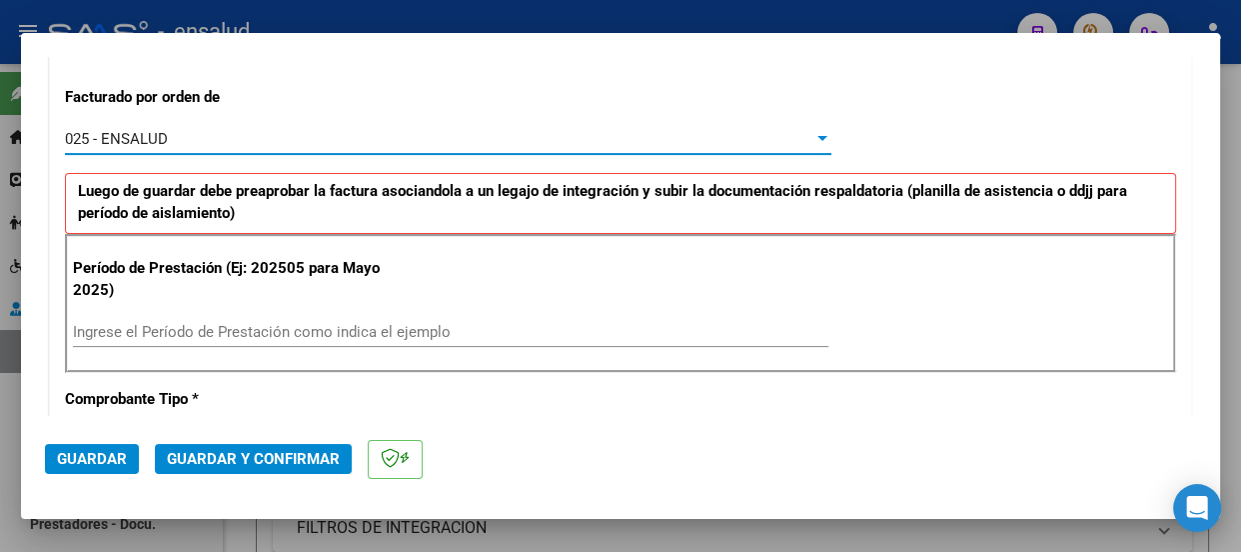
scroll to position [726, 0]
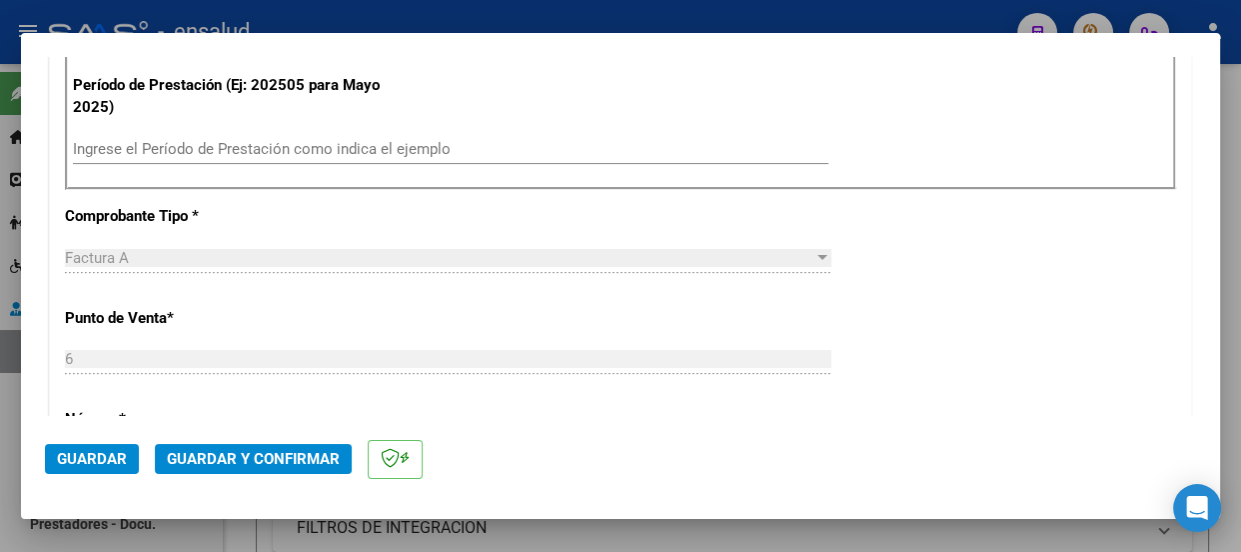
click at [112, 151] on input "Ingrese el Período de Prestación como indica el ejemplo" at bounding box center [450, 149] width 755 height 18
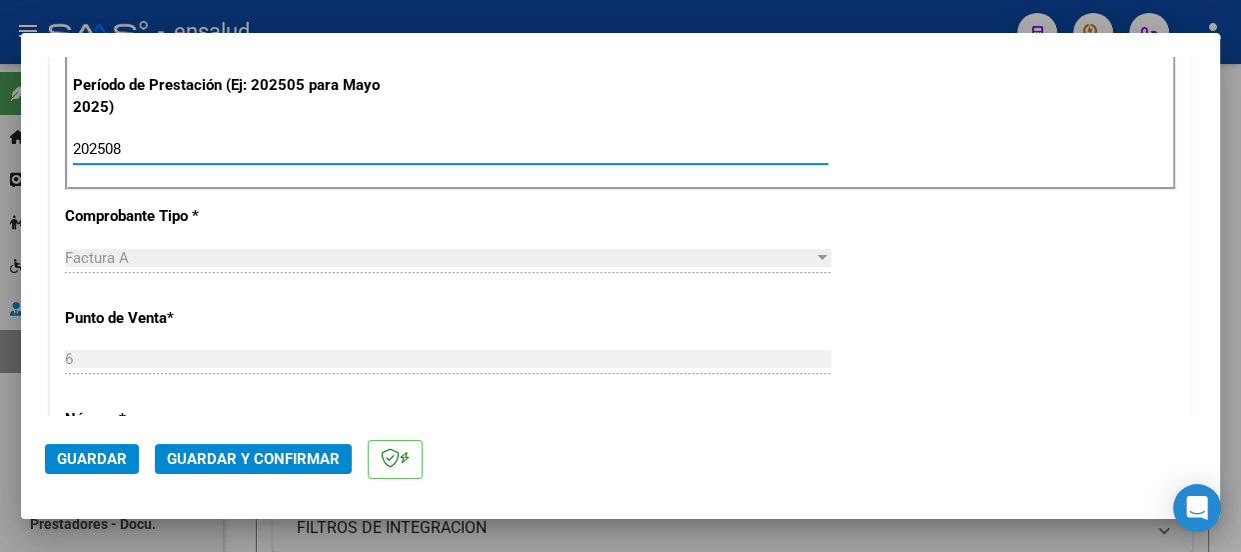
type input "202508"
click at [88, 454] on span "Guardar" at bounding box center [92, 459] width 70 height 18
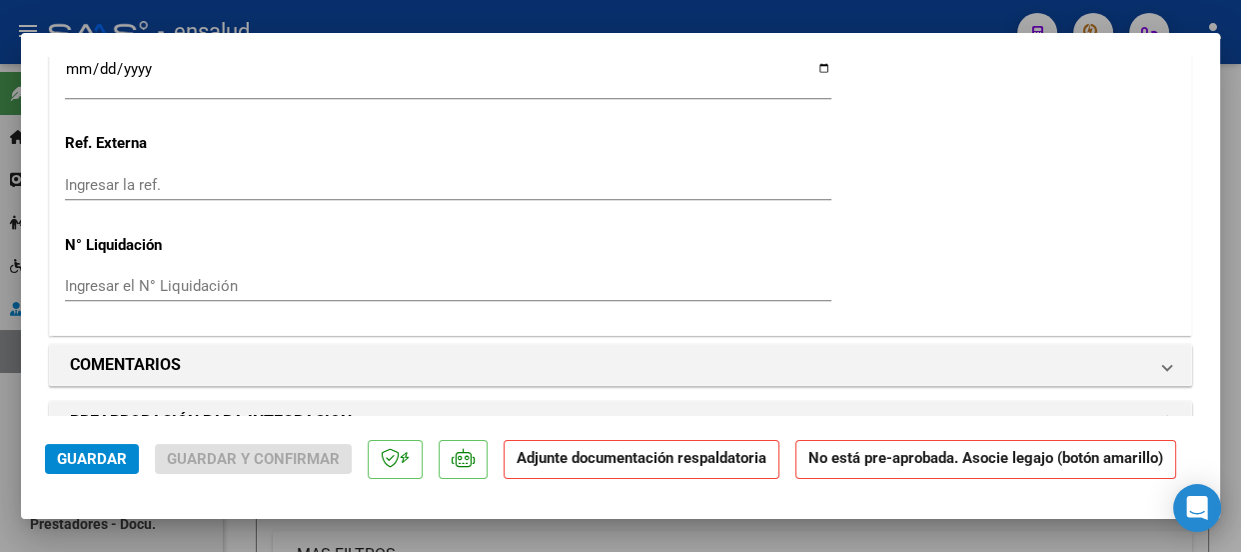
scroll to position [1816, 0]
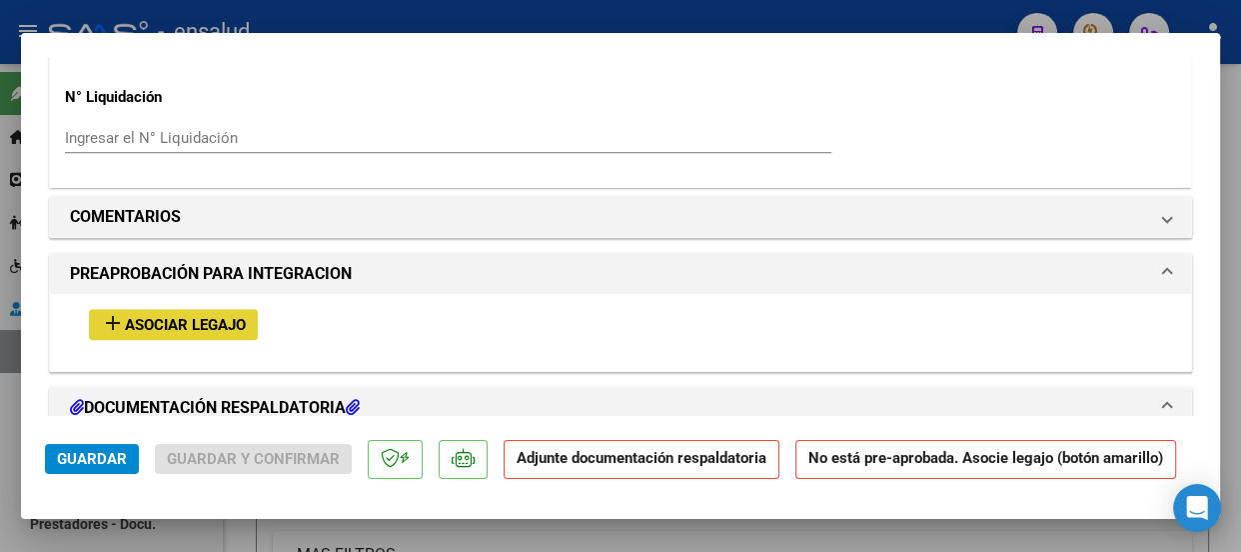
click at [198, 326] on span "Asociar Legajo" at bounding box center [185, 325] width 121 height 18
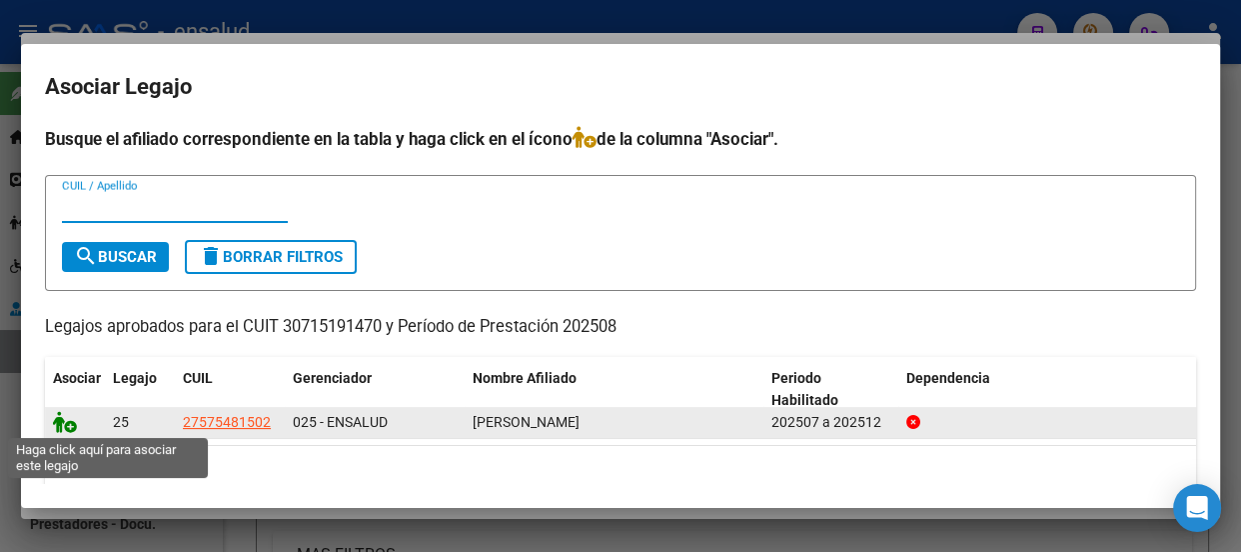
click at [68, 427] on icon at bounding box center [65, 422] width 24 height 22
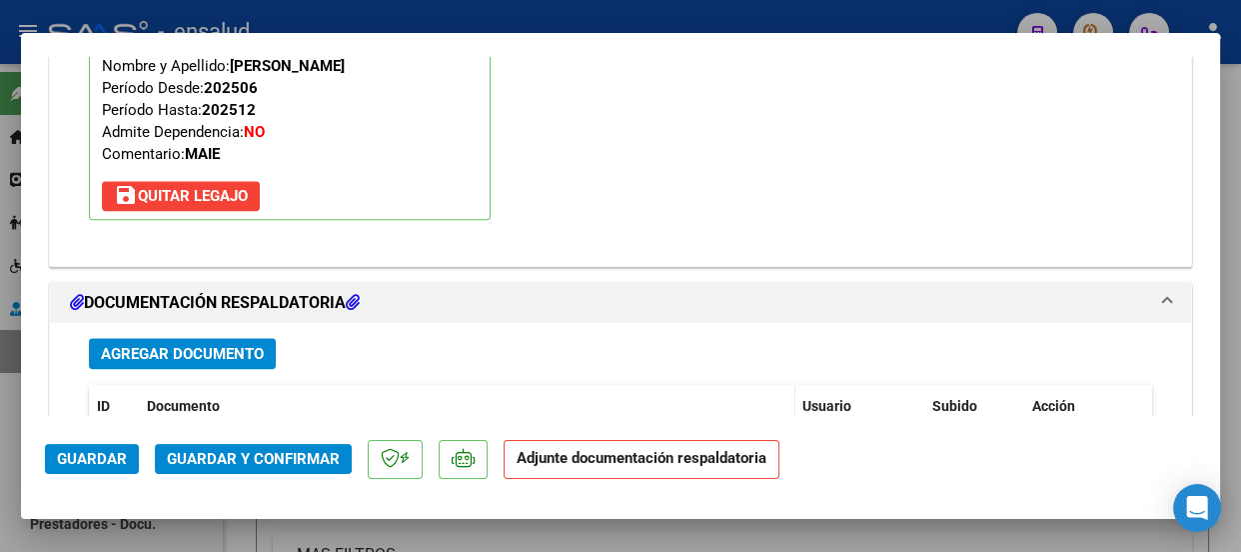
scroll to position [2414, 0]
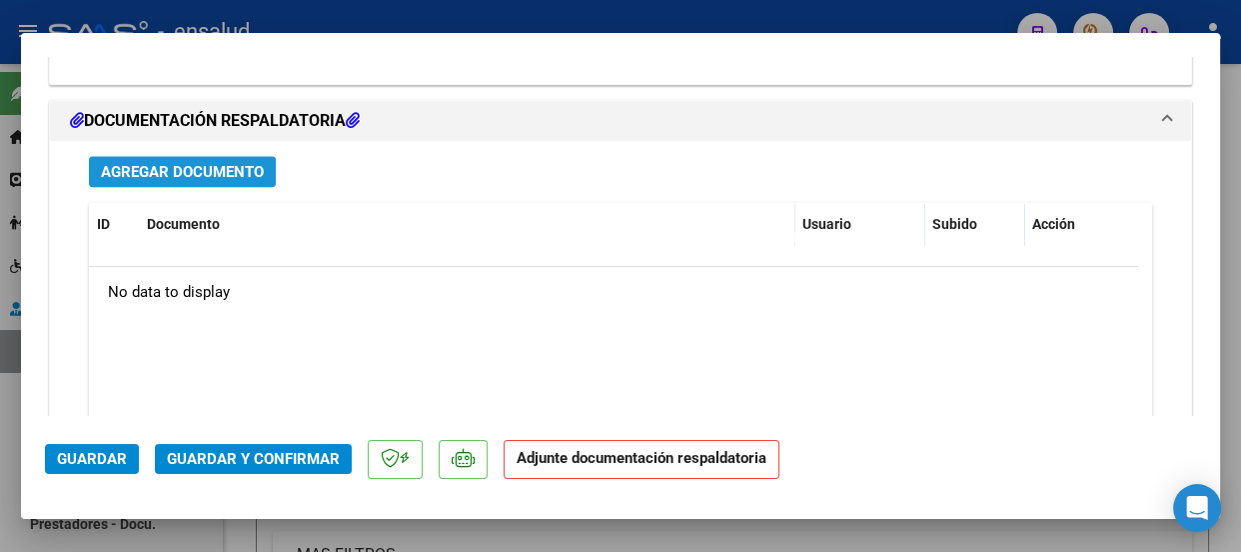
click at [223, 170] on span "Agregar Documento" at bounding box center [182, 172] width 163 height 18
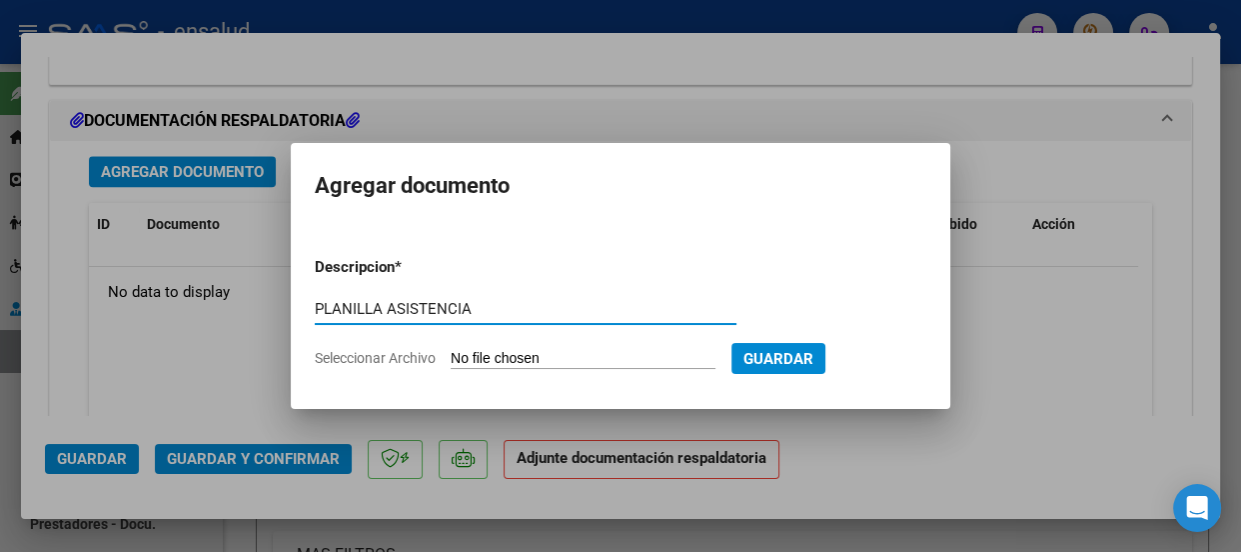
type input "PLANILLA ASISTENCIA"
click at [600, 359] on input "Seleccionar Archivo" at bounding box center [583, 359] width 265 height 19
type input "C:\fakepath\MINA HELENA_202508_89_N_INTEGRARCET_6-4-PA.pdf"
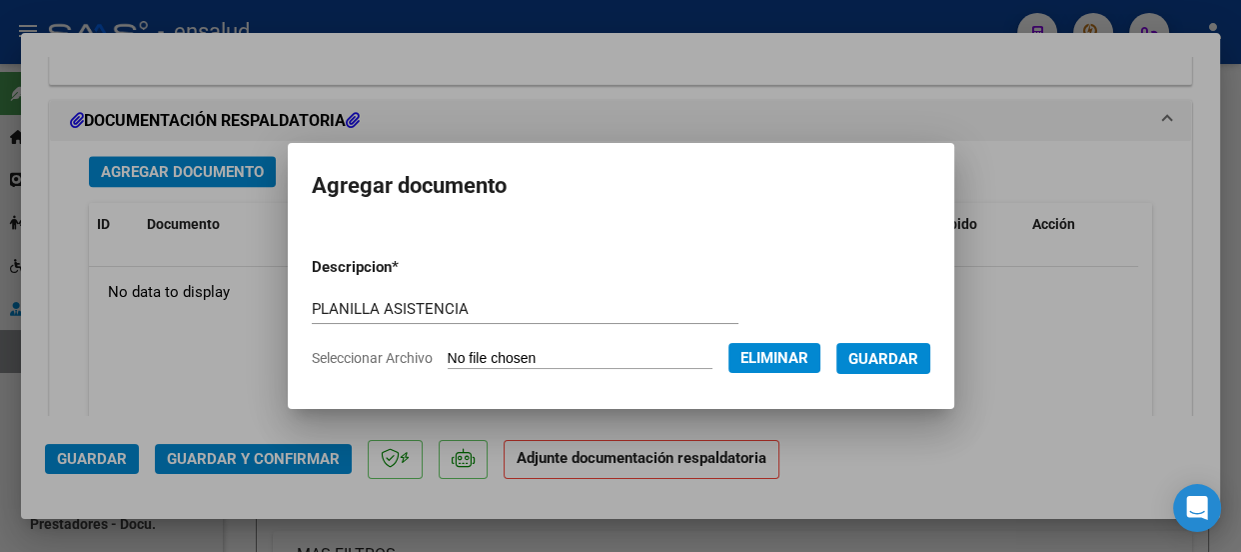
click at [899, 351] on span "Guardar" at bounding box center [883, 359] width 70 height 18
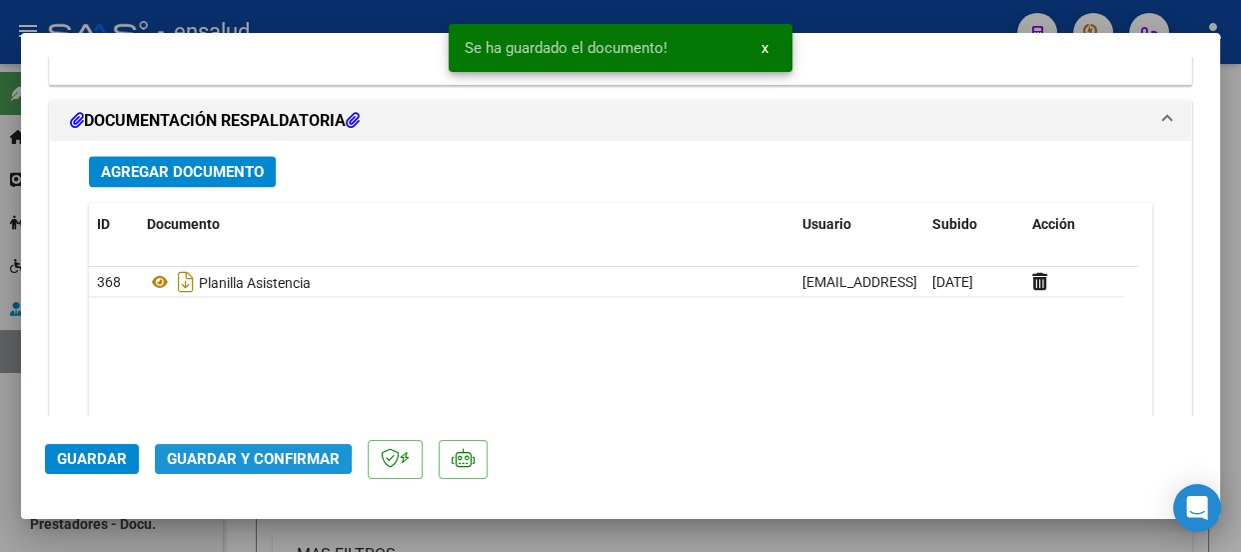
click at [241, 460] on span "Guardar y Confirmar" at bounding box center [253, 459] width 173 height 18
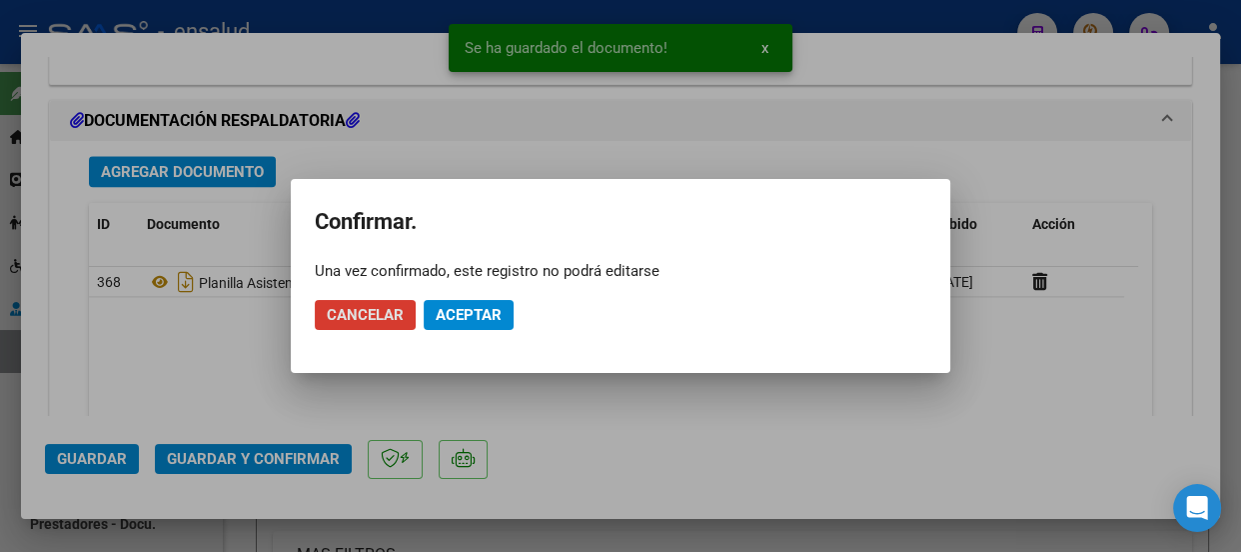
click at [472, 318] on span "Aceptar" at bounding box center [469, 315] width 66 height 18
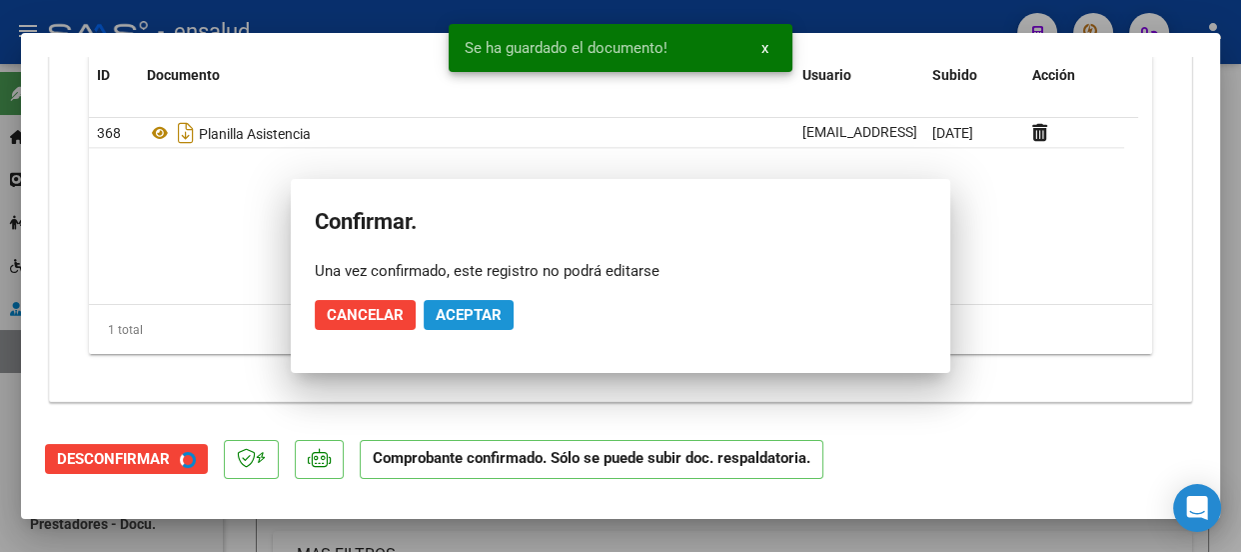
scroll to position [2233, 0]
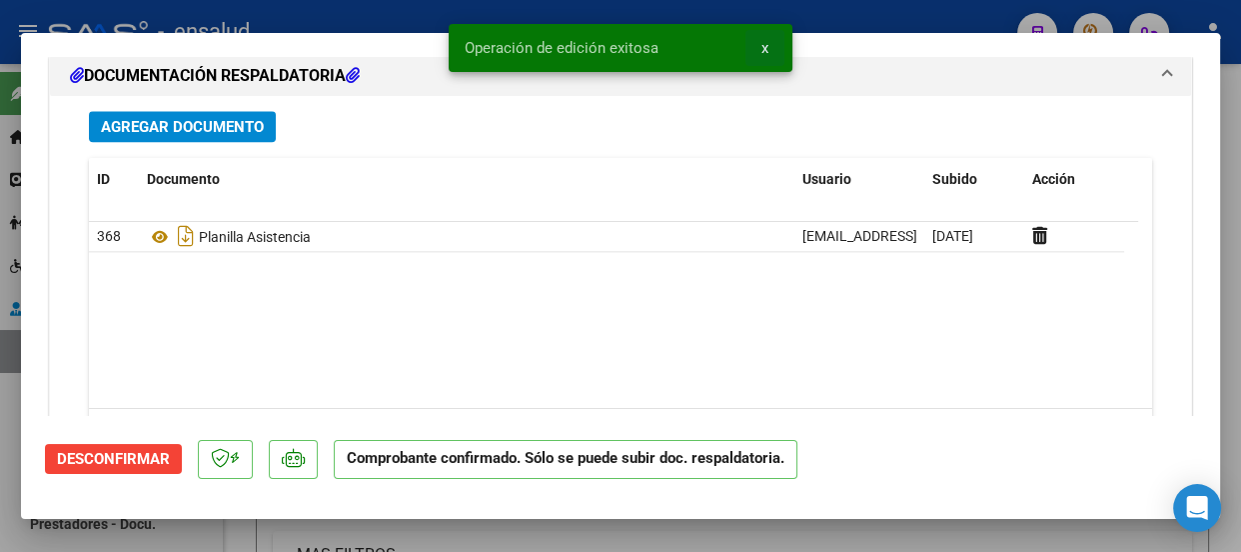
click at [765, 48] on span "x" at bounding box center [764, 48] width 7 height 18
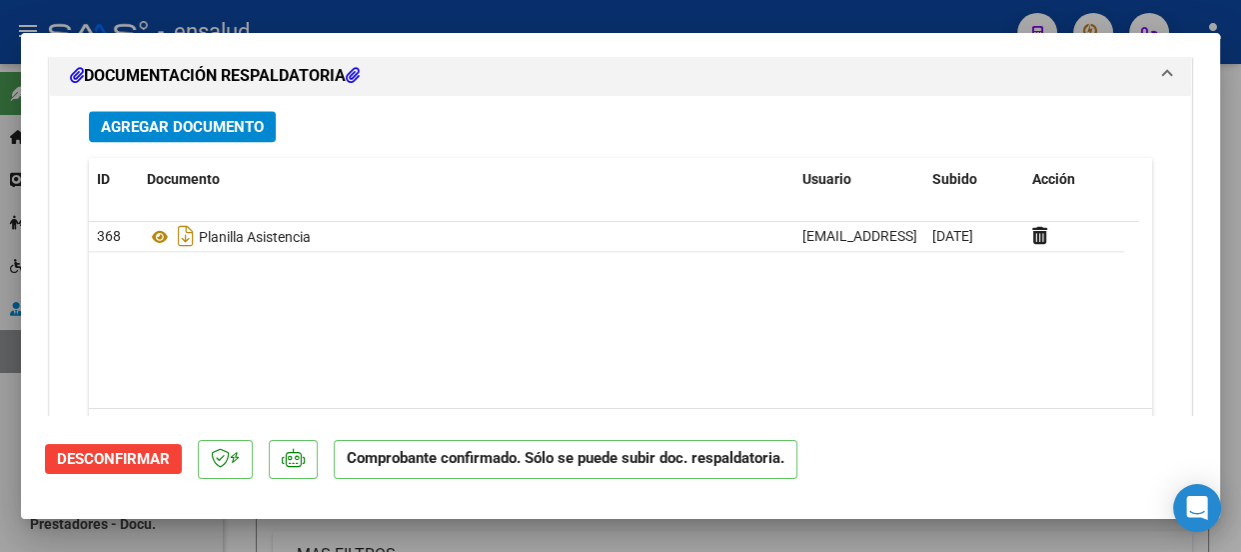
click at [680, 13] on div at bounding box center [620, 276] width 1241 height 552
type input "$ 0,00"
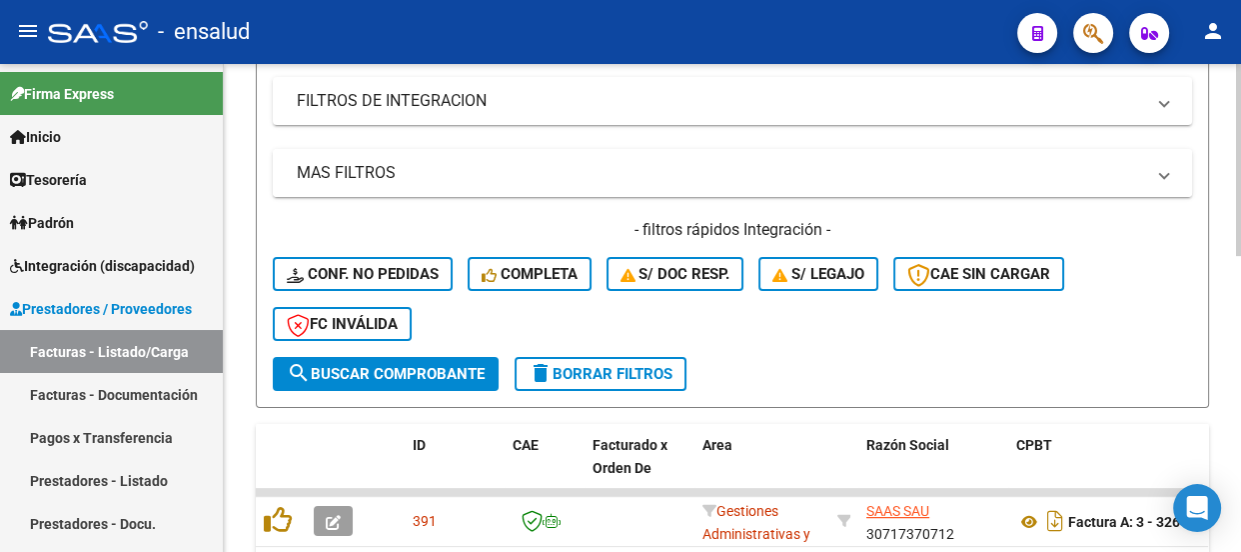
scroll to position [390, 0]
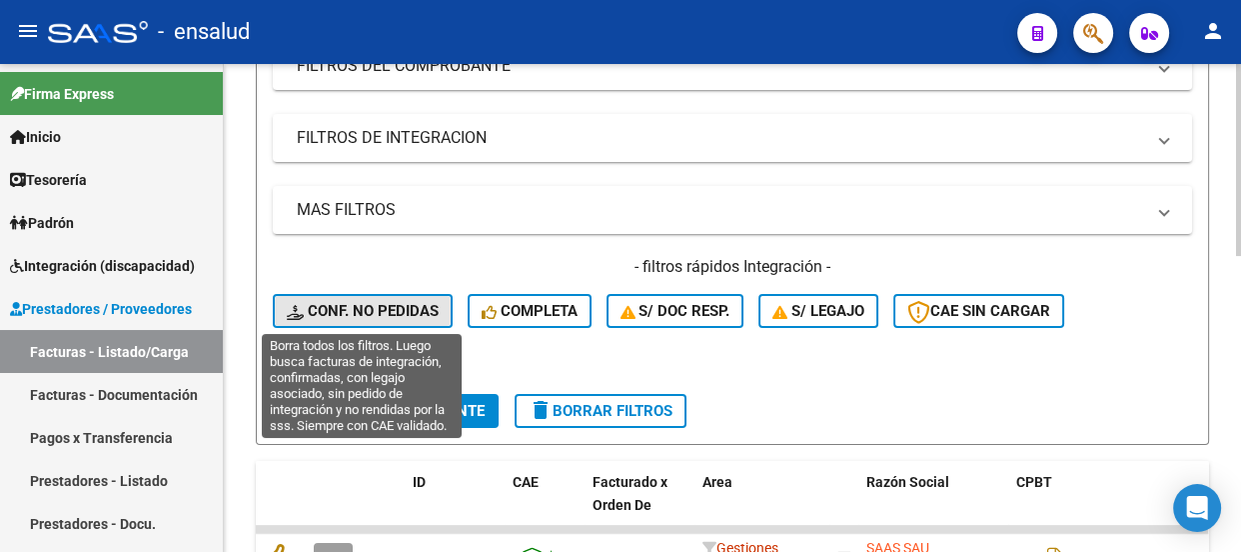
click at [404, 302] on span "Conf. no pedidas" at bounding box center [363, 311] width 152 height 18
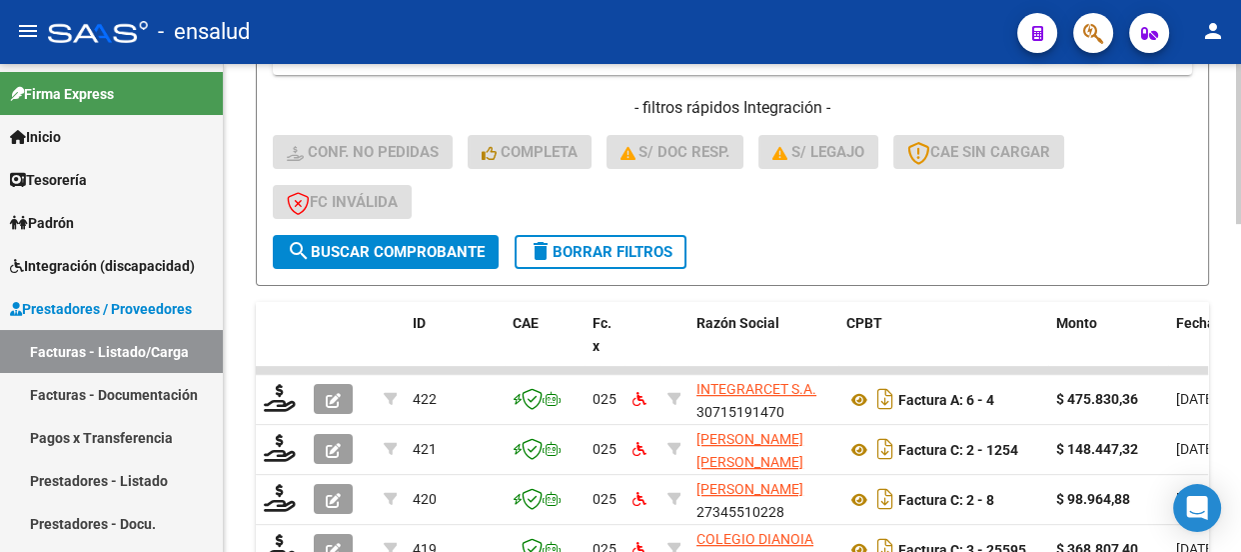
scroll to position [94, 0]
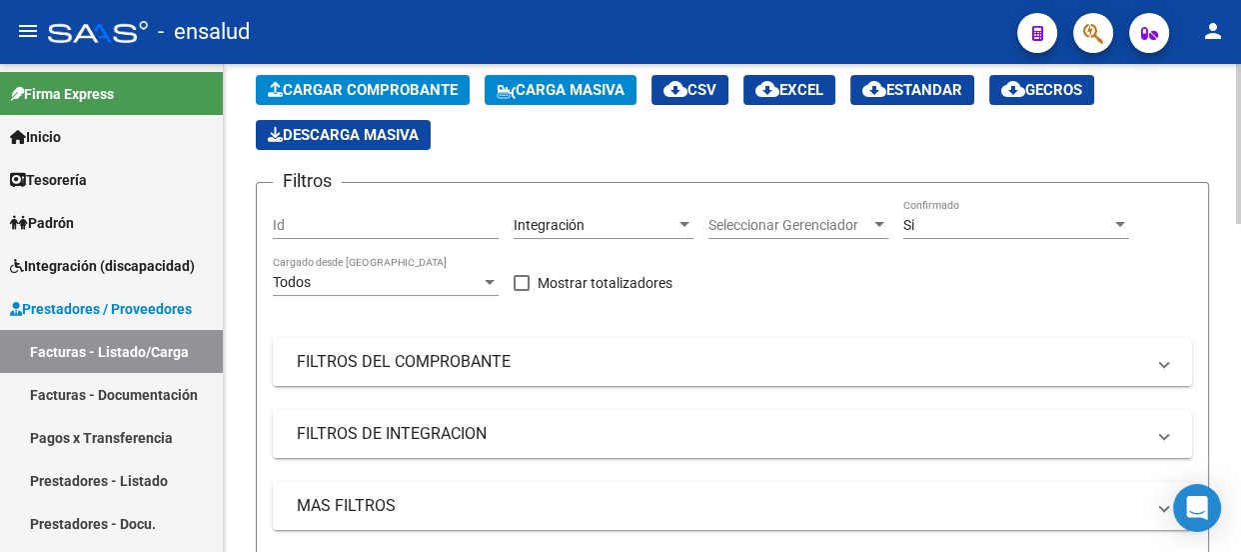
click at [400, 83] on span "Cargar Comprobante" at bounding box center [363, 90] width 190 height 18
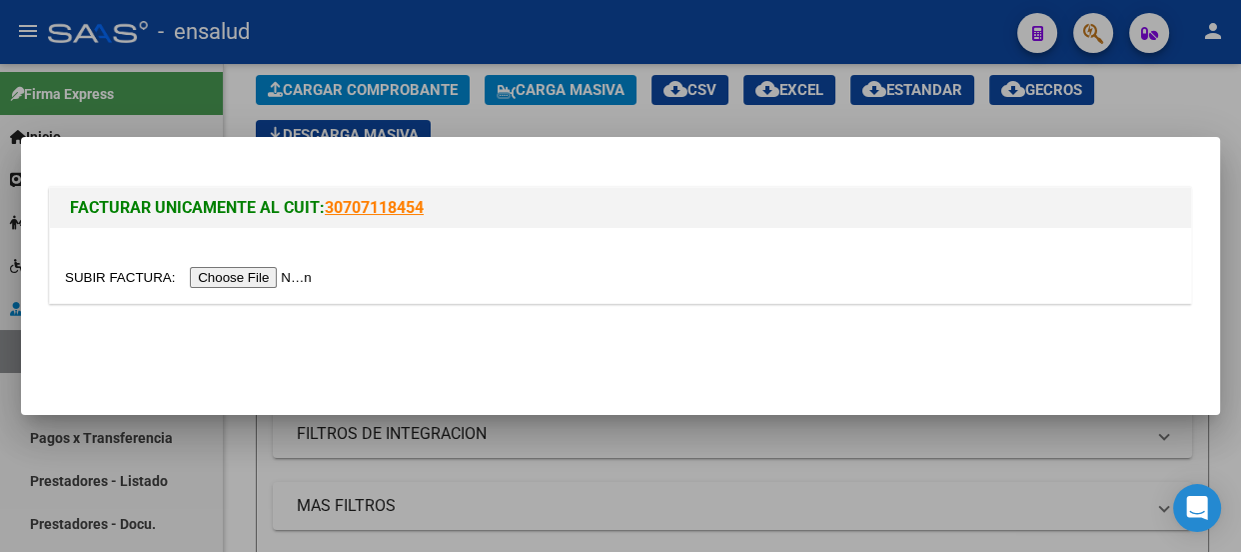
click at [267, 276] on input "file" at bounding box center [191, 277] width 253 height 21
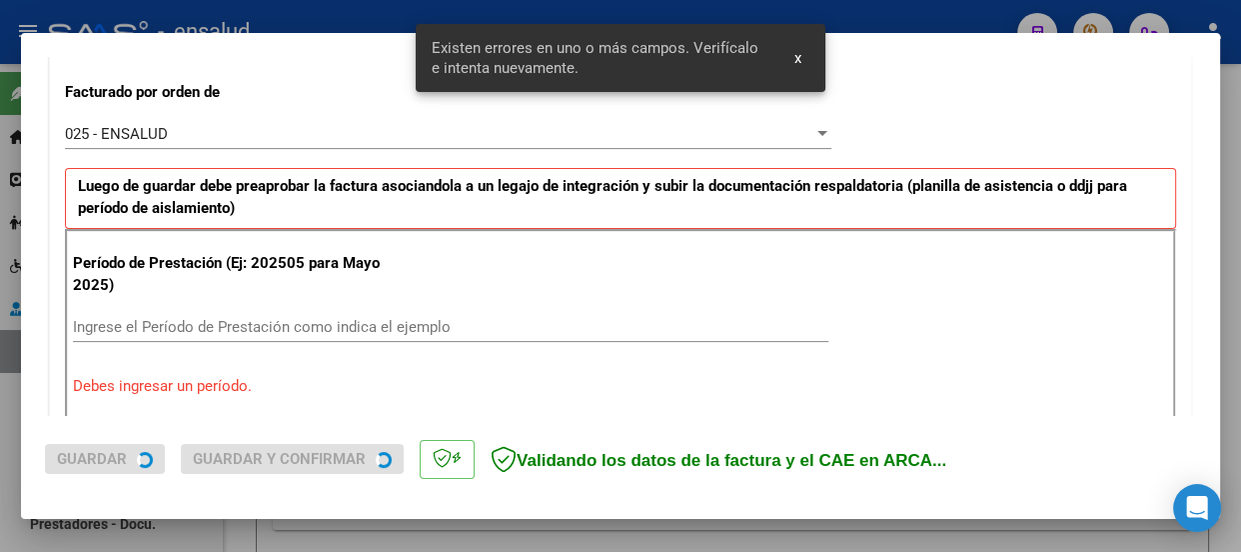
scroll to position [616, 0]
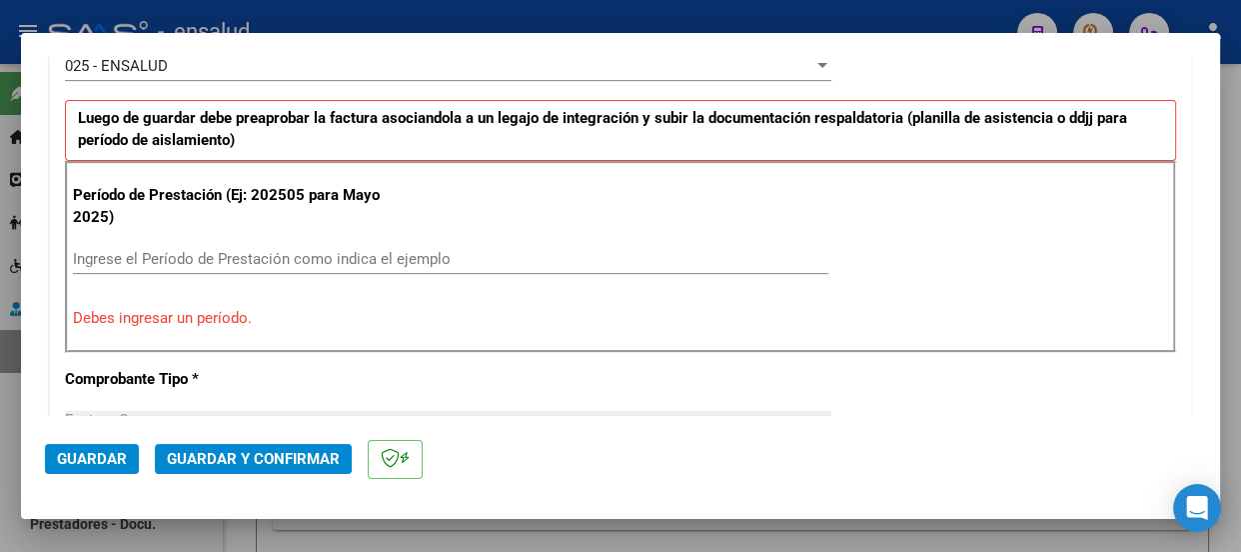
click at [104, 250] on input "Ingrese el Período de Prestación como indica el ejemplo" at bounding box center [450, 259] width 755 height 18
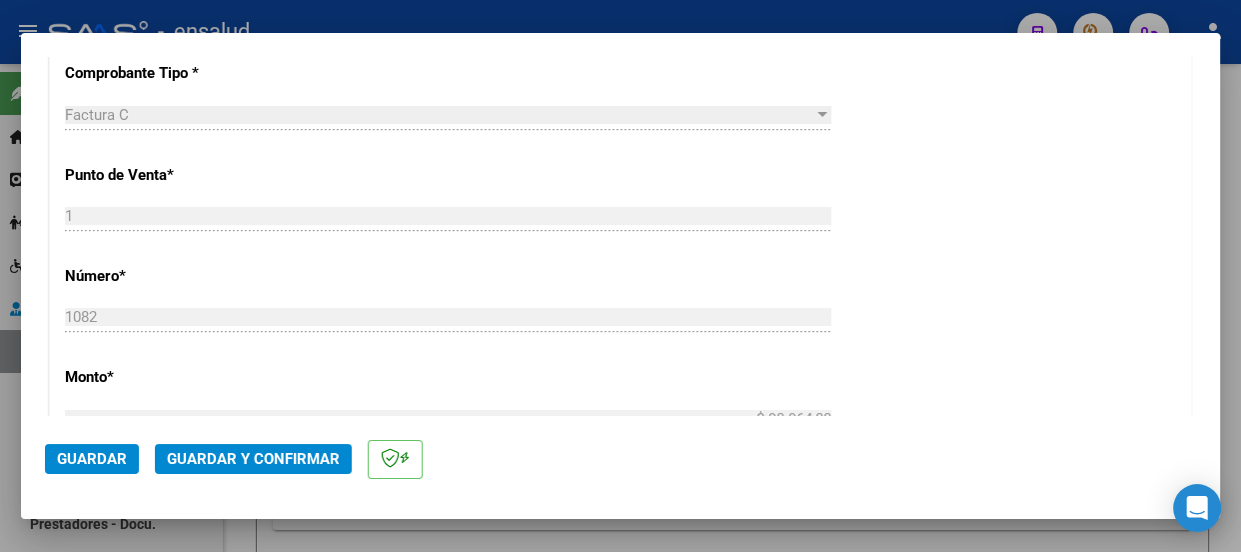
scroll to position [889, 0]
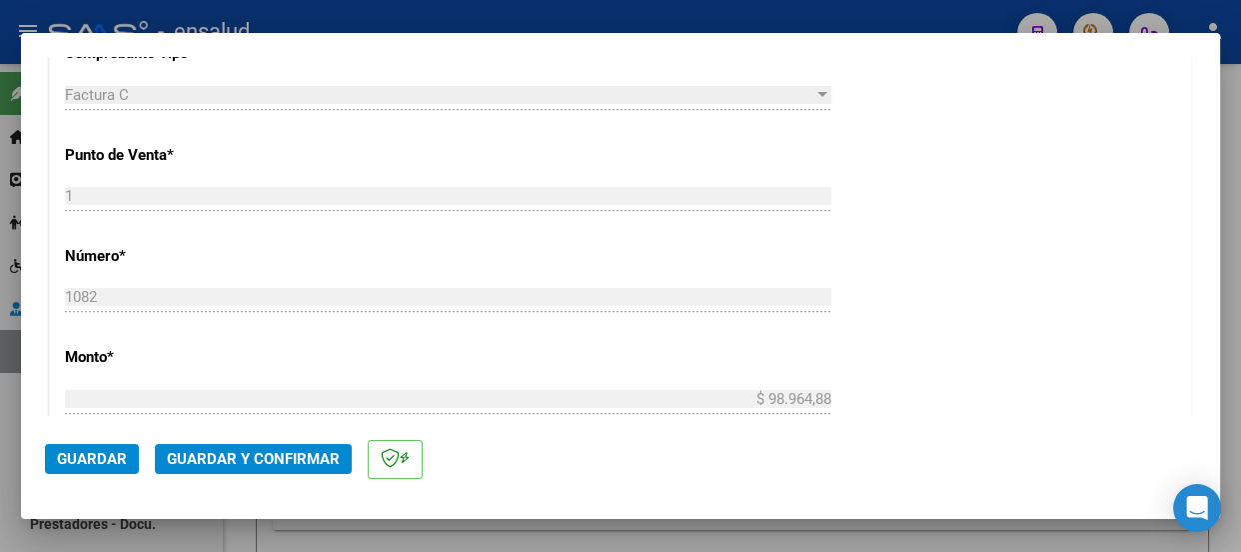
type input "202508"
click at [88, 458] on span "Guardar" at bounding box center [92, 459] width 70 height 18
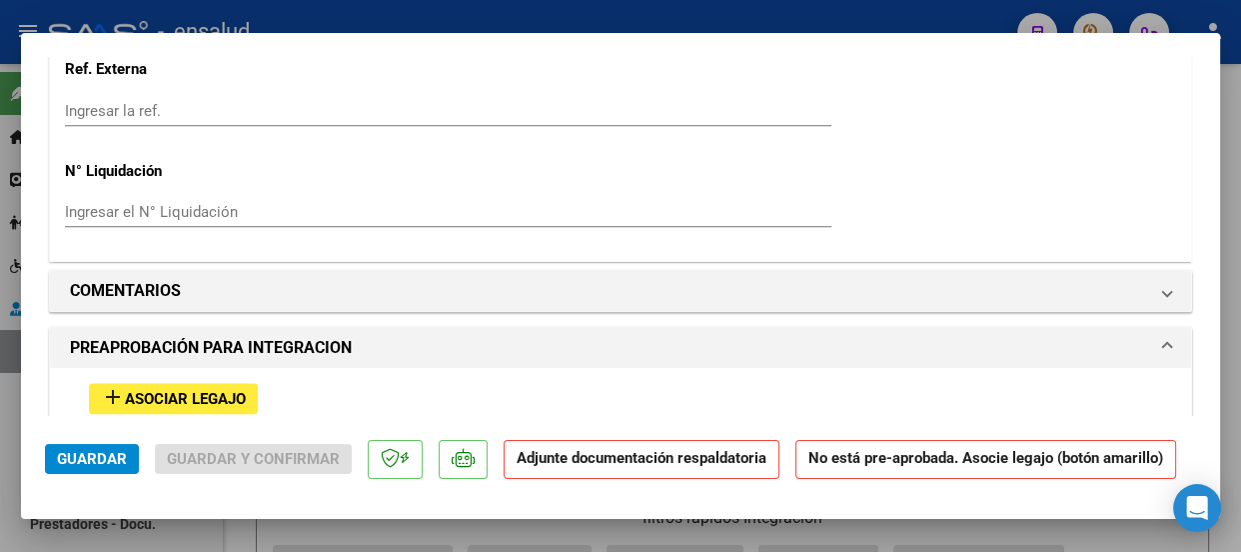
scroll to position [1907, 0]
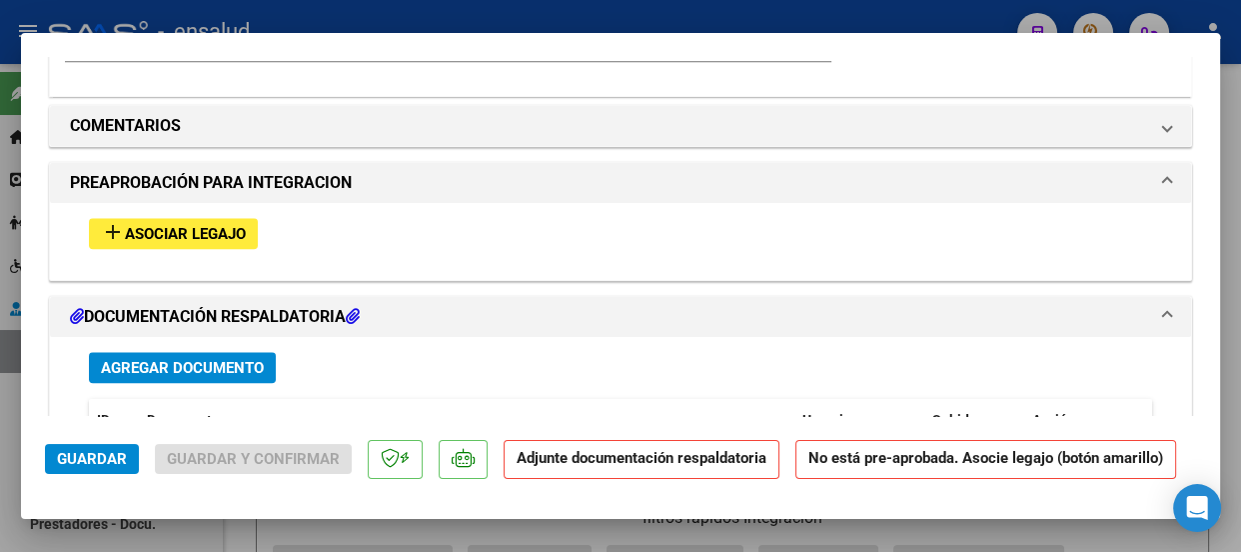
click at [204, 227] on span "Asociar Legajo" at bounding box center [185, 234] width 121 height 18
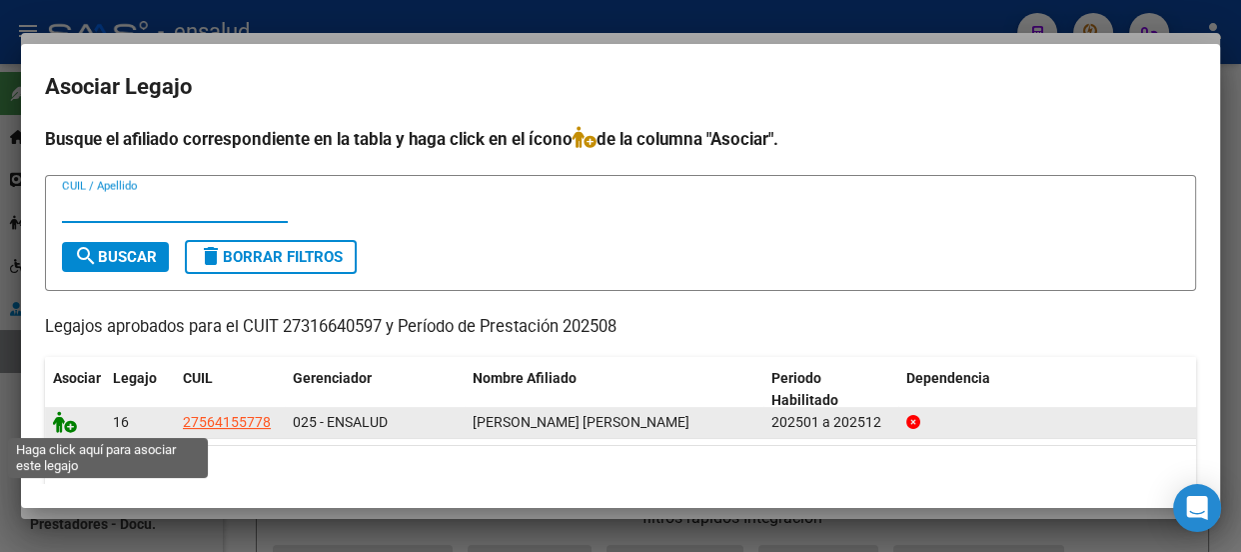
click at [71, 429] on icon at bounding box center [65, 422] width 24 height 22
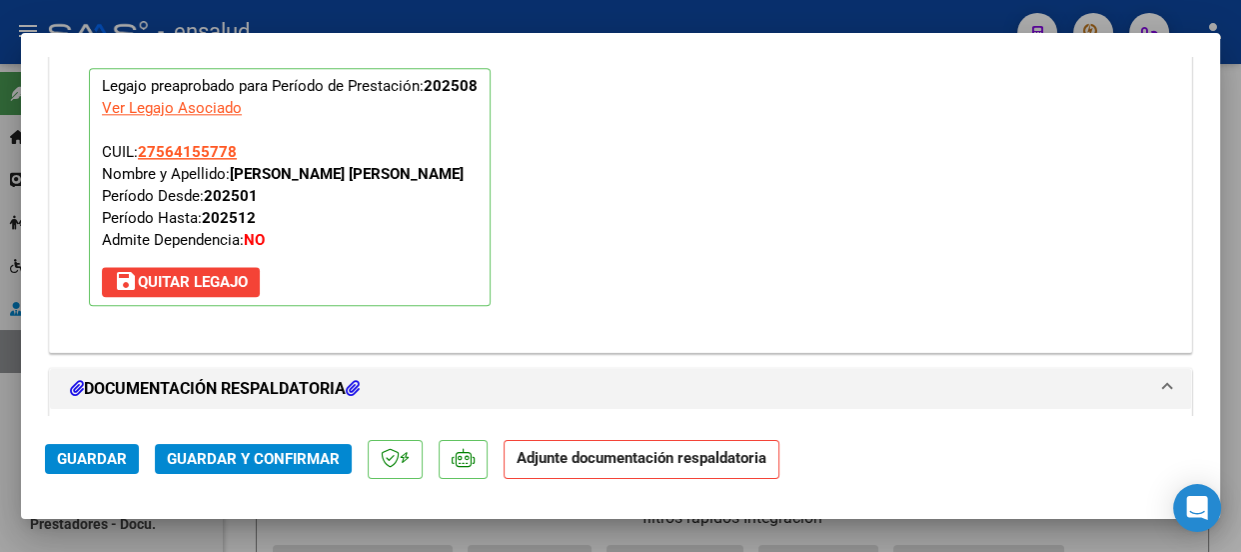
scroll to position [2323, 0]
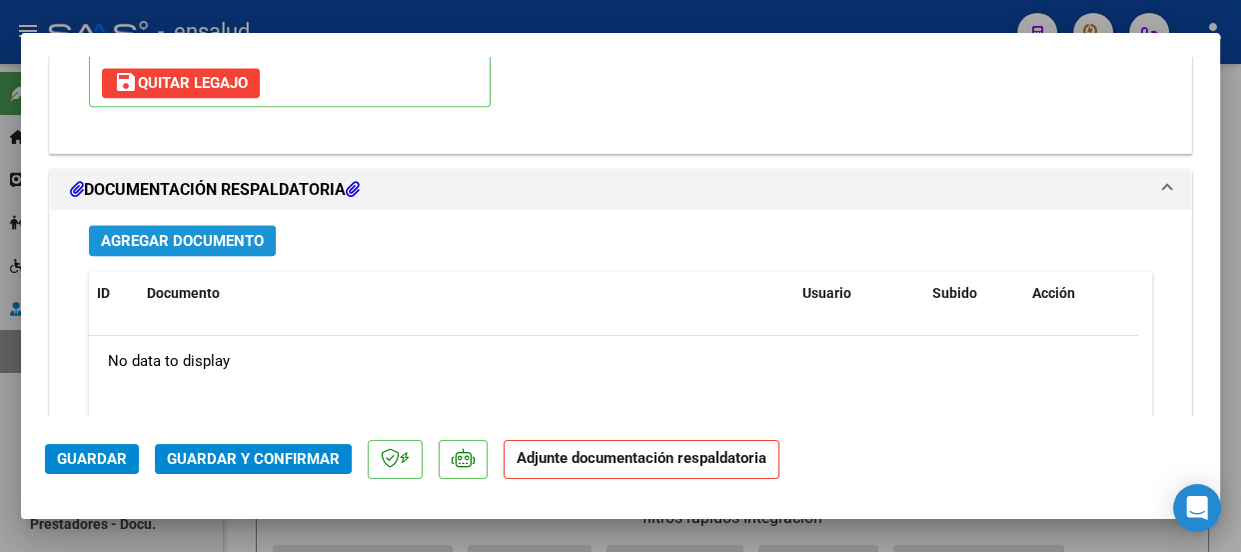
click at [194, 245] on span "Agregar Documento" at bounding box center [182, 241] width 163 height 18
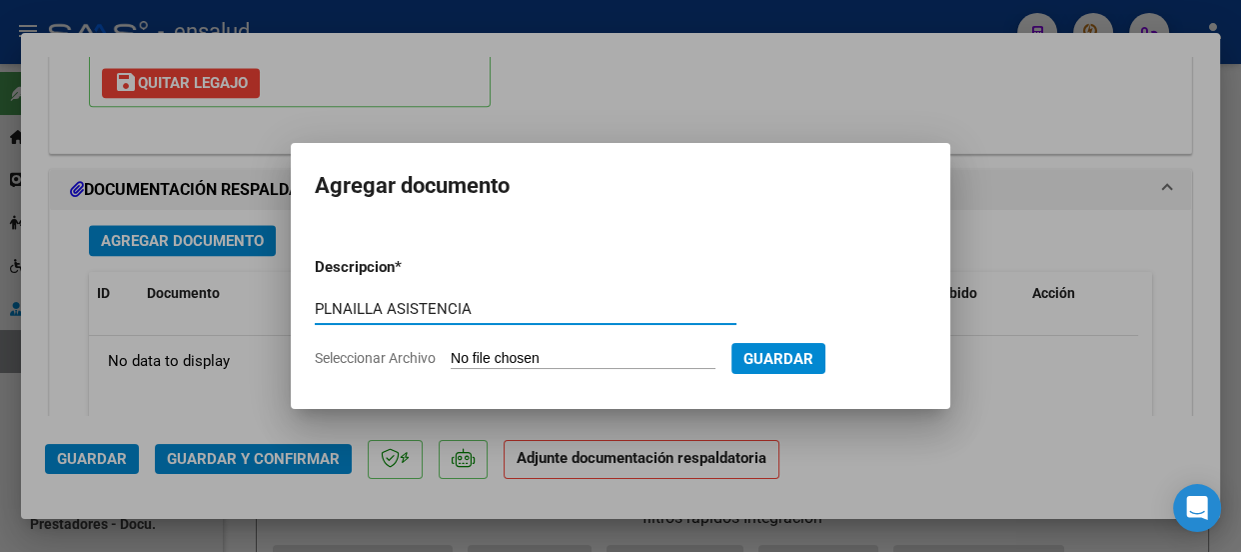
click at [382, 308] on input "PLNAILLA ASISTENCIA" at bounding box center [526, 309] width 422 height 18
type input "PLANILLA ASISTENCIA"
click at [612, 358] on input "Seleccionar Archivo" at bounding box center [583, 359] width 265 height 19
type input "C:\fakepath\[PERSON_NAME] EMMA_202508_90_N_OCAMPO NATALIA_1_1082-PA.jpeg"
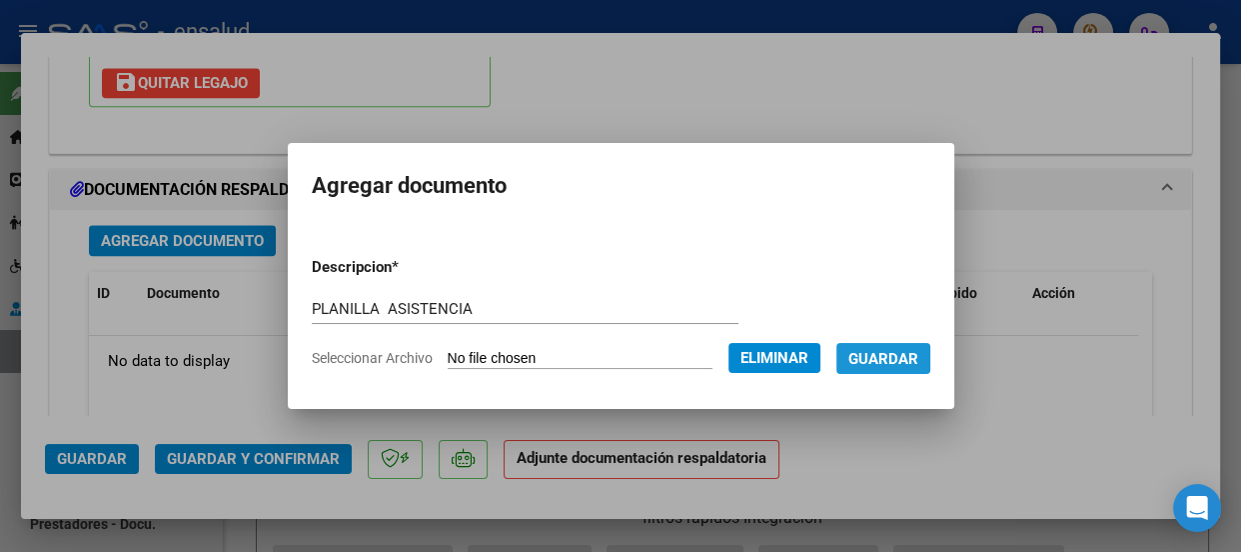
click at [911, 359] on span "Guardar" at bounding box center [883, 359] width 70 height 18
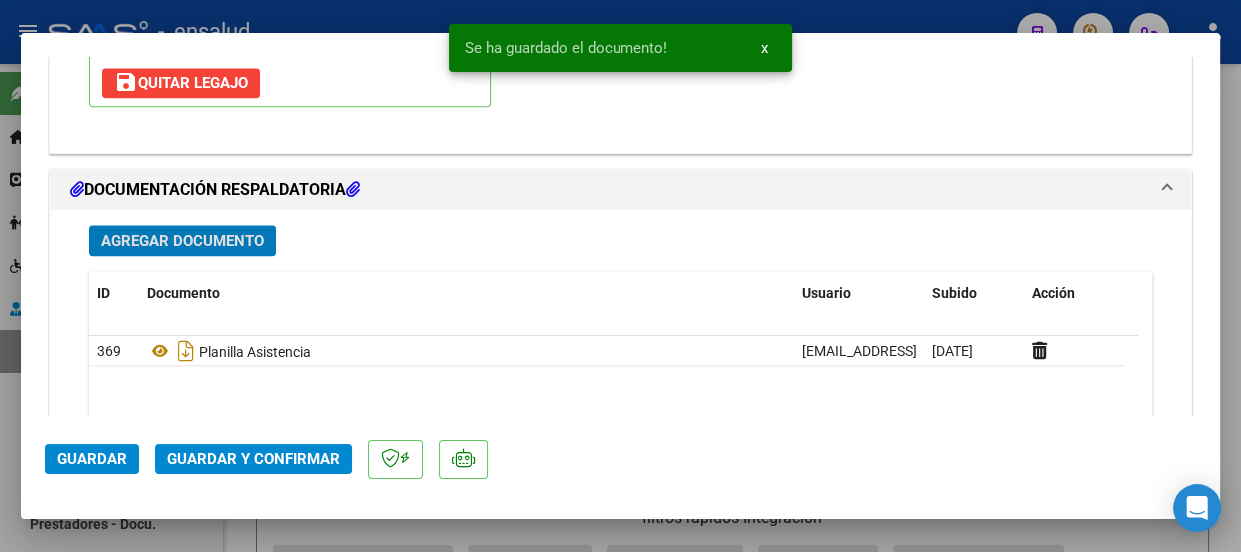
click at [270, 459] on span "Guardar y Confirmar" at bounding box center [253, 459] width 173 height 18
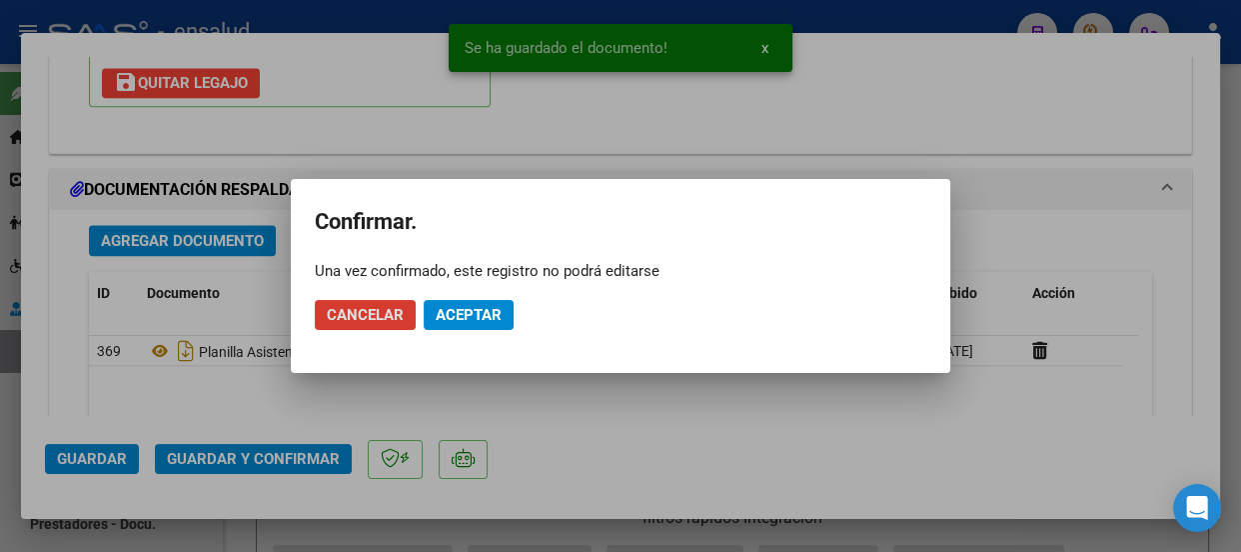
click at [490, 312] on span "Aceptar" at bounding box center [469, 315] width 66 height 18
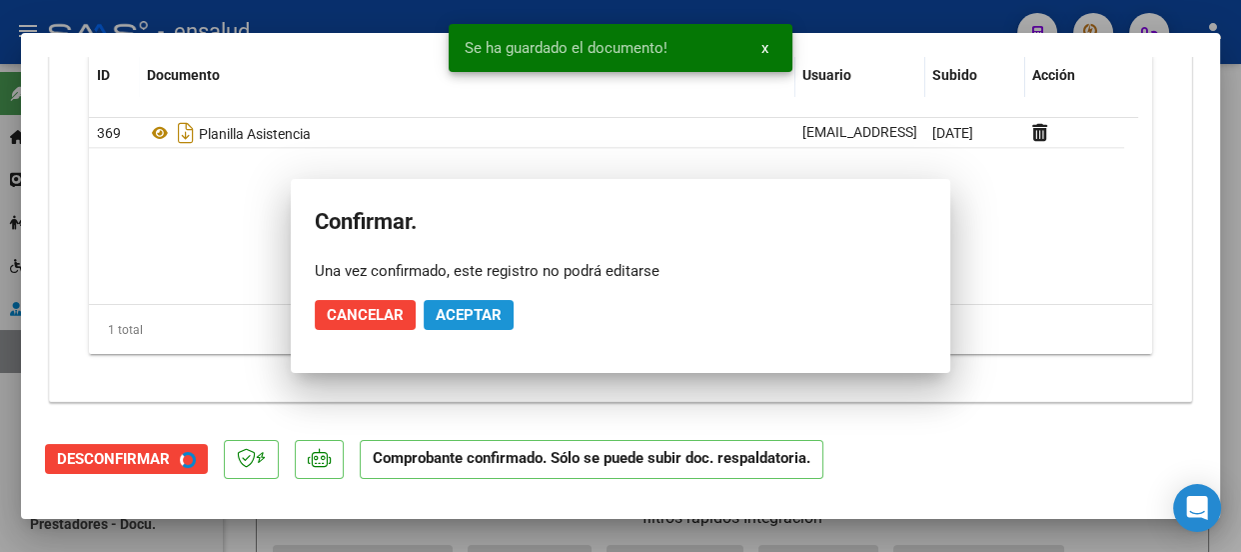
scroll to position [2142, 0]
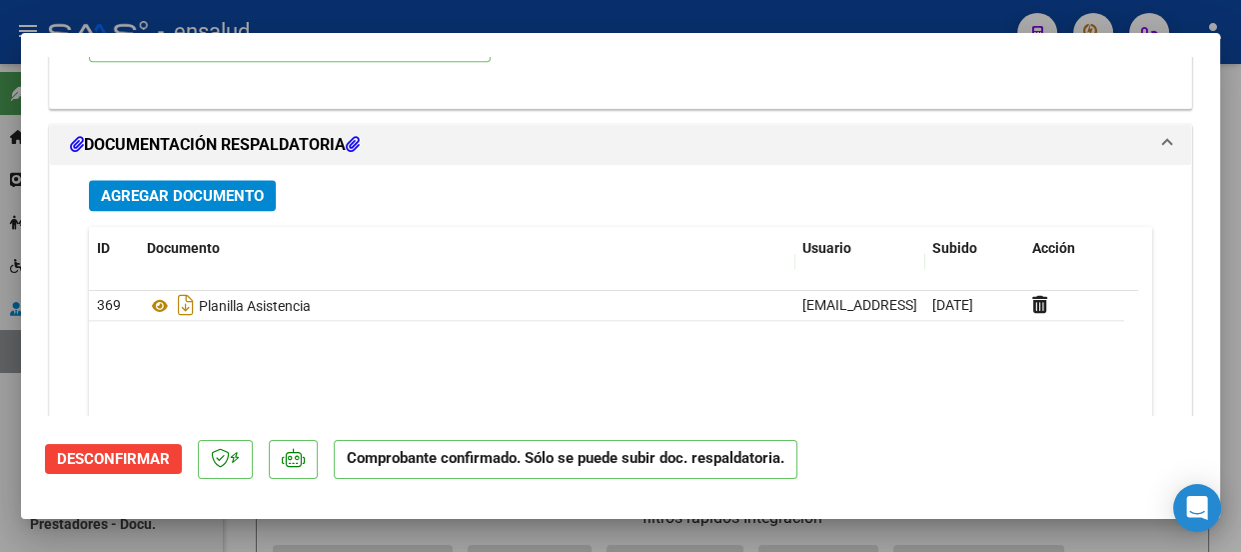
click at [587, 15] on div at bounding box center [620, 276] width 1241 height 552
type input "$ 0,00"
